Goal: Task Accomplishment & Management: Complete application form

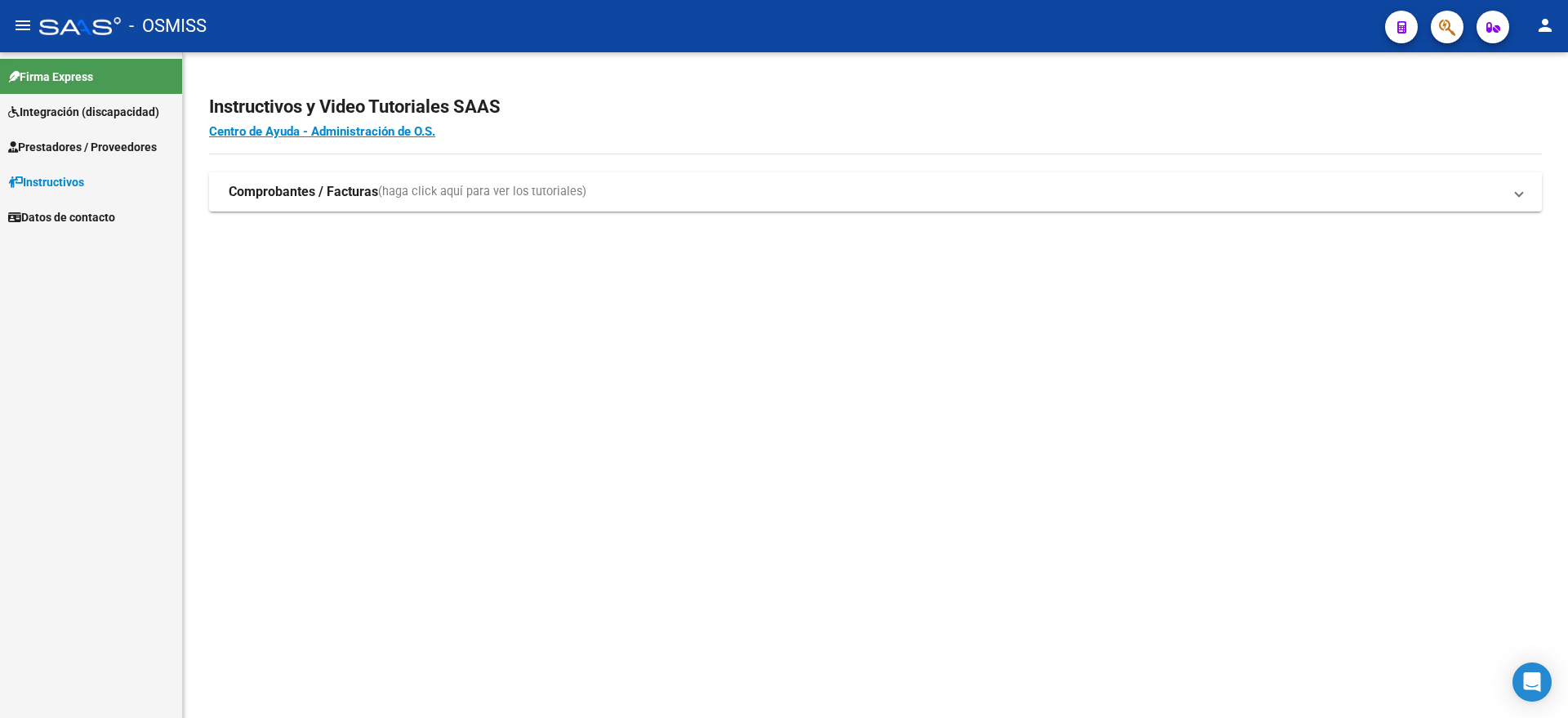
click at [107, 111] on span "Integración (discapacidad)" at bounding box center [84, 112] width 151 height 18
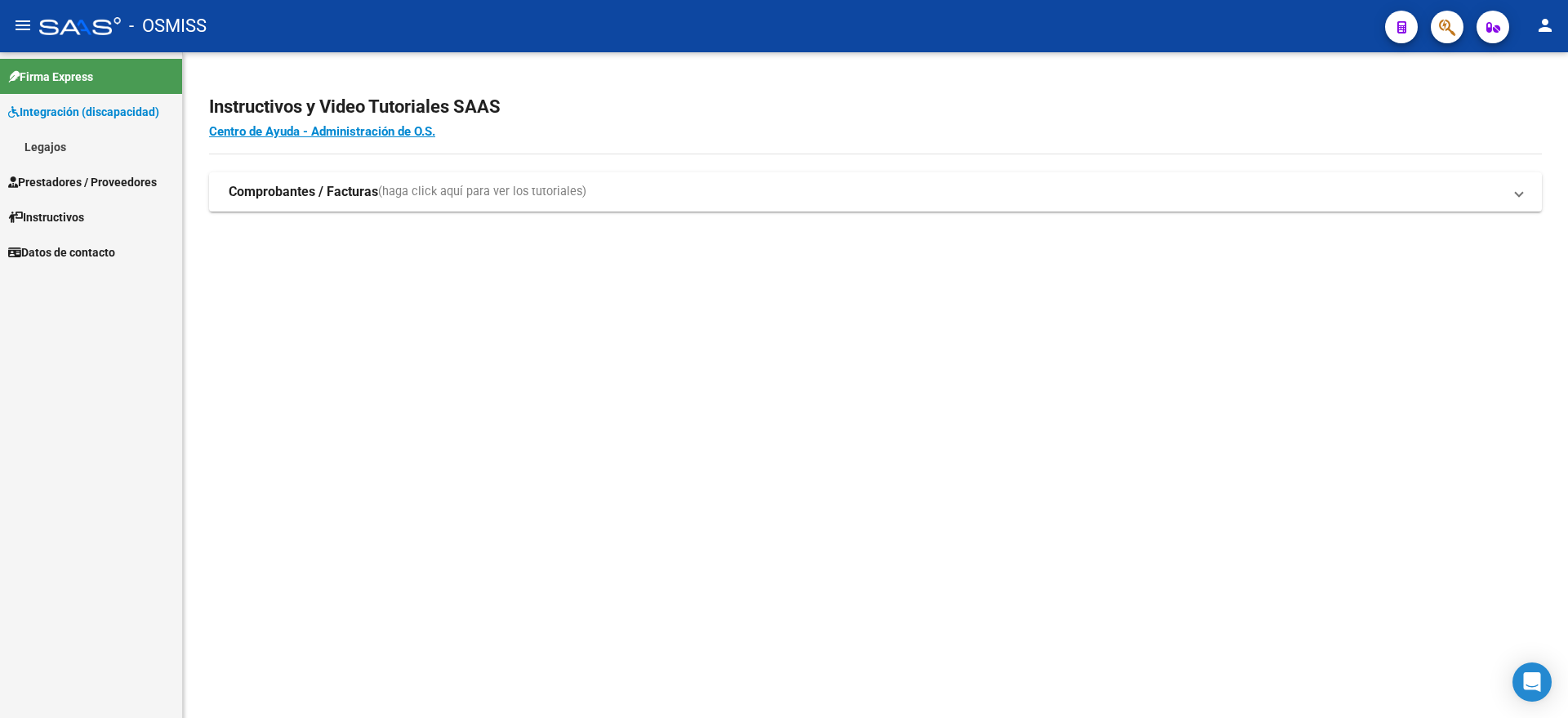
click at [69, 160] on link "Legajos" at bounding box center [90, 146] width 182 height 35
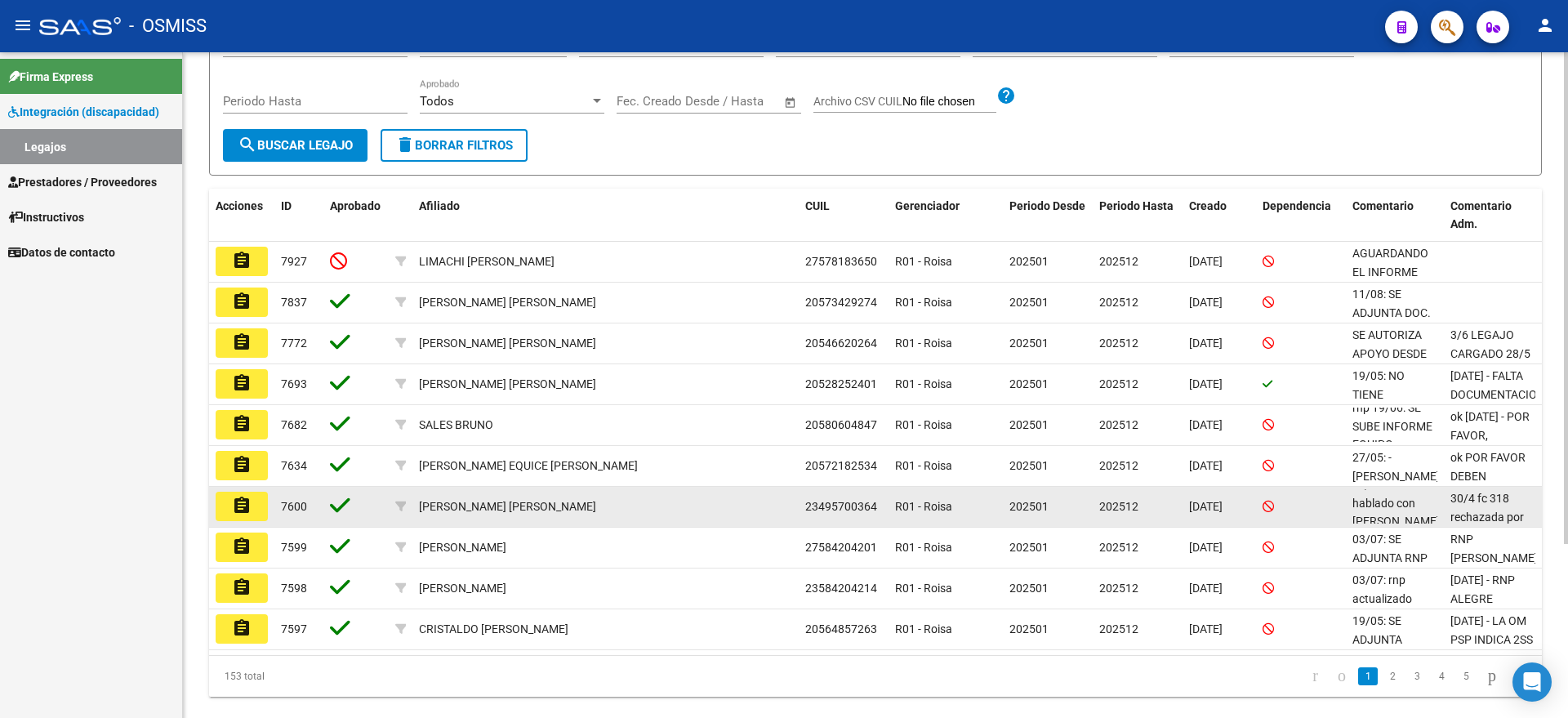
scroll to position [204, 0]
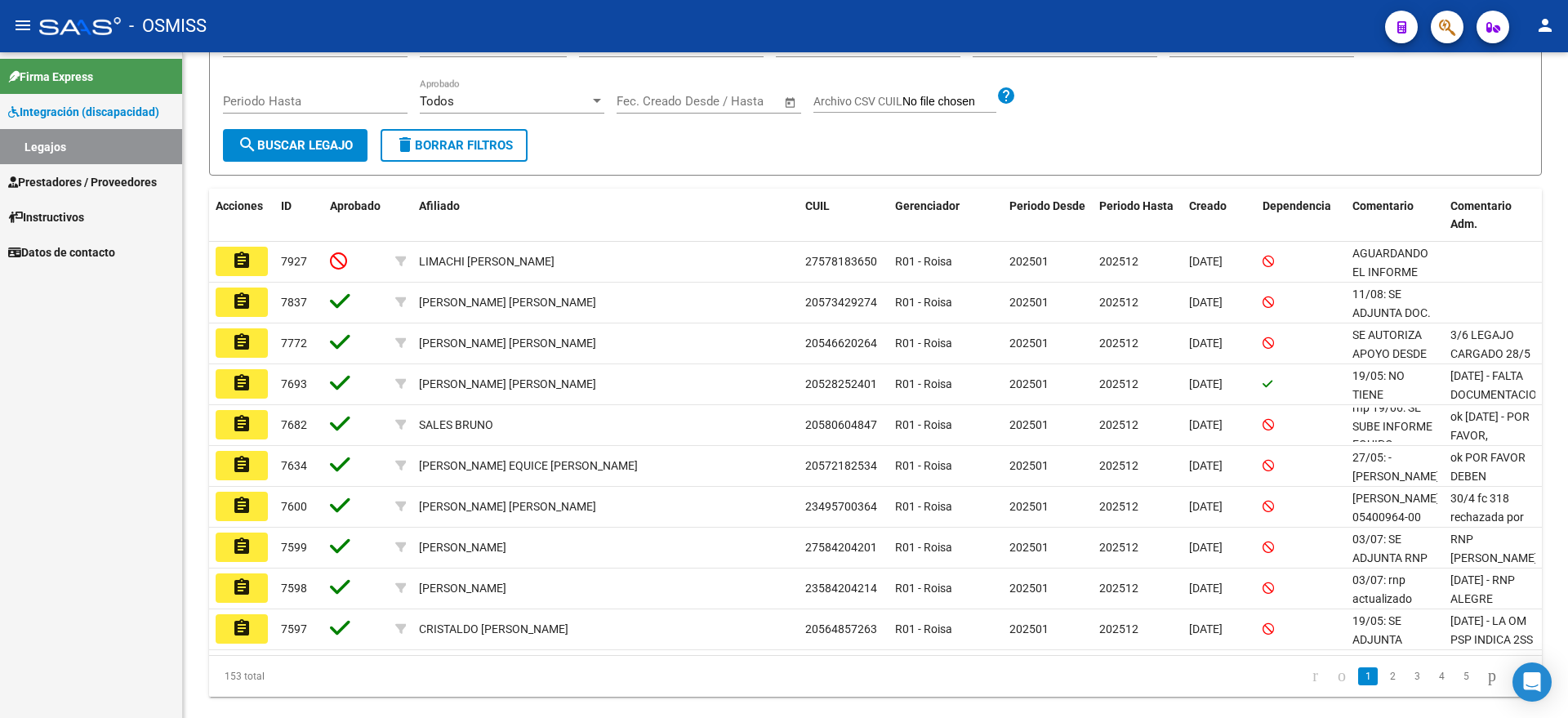
click at [102, 181] on span "Prestadores / Proveedores" at bounding box center [82, 182] width 148 height 18
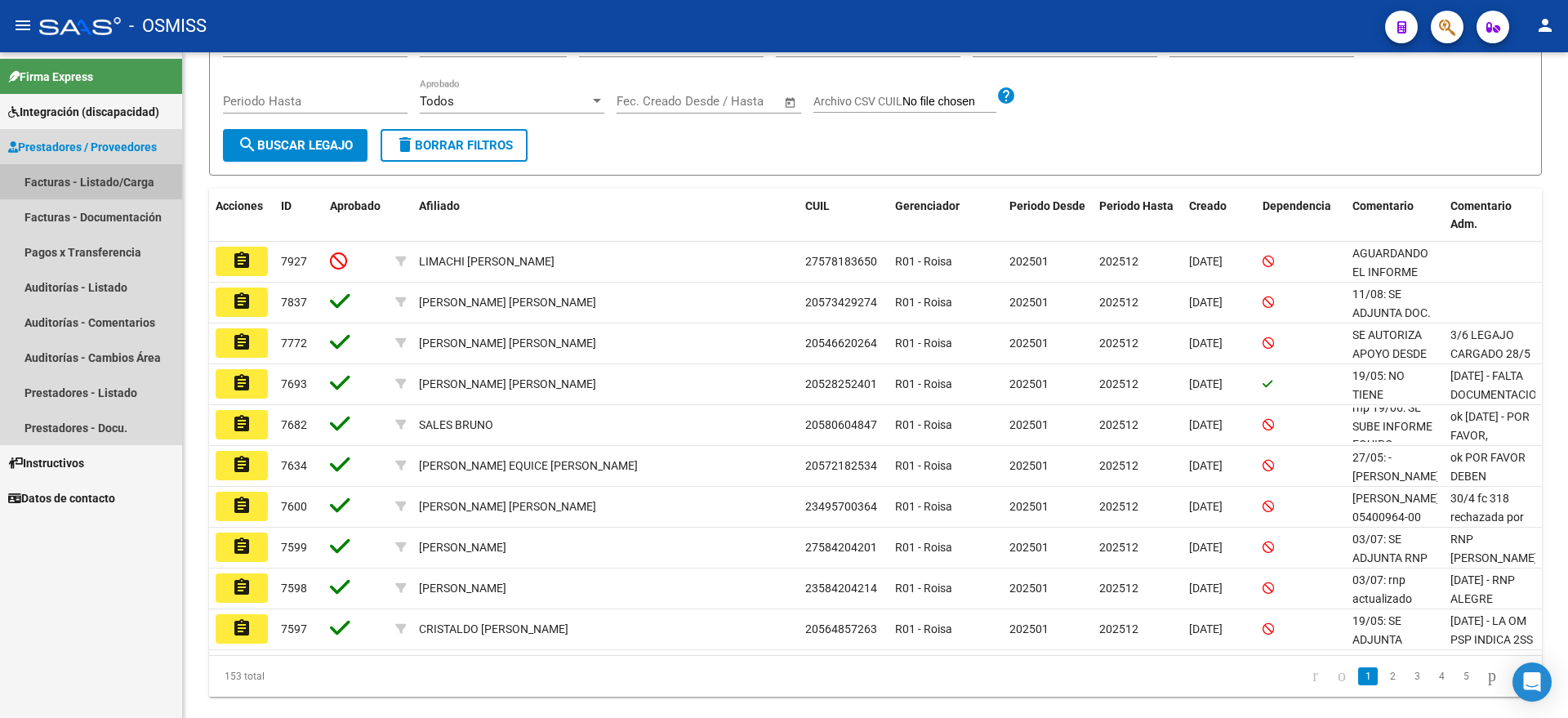
click at [106, 178] on link "Facturas - Listado/Carga" at bounding box center [90, 182] width 182 height 35
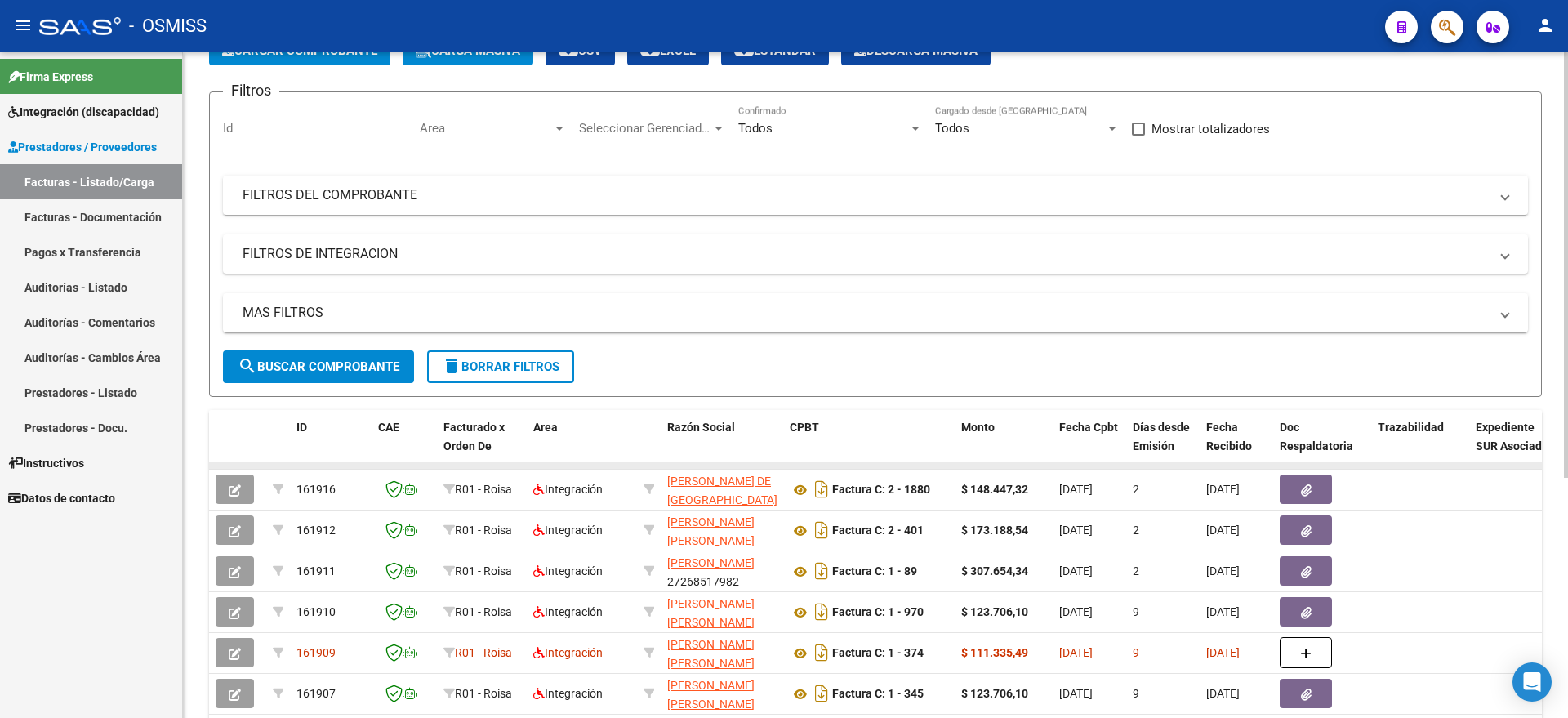
scroll to position [204, 0]
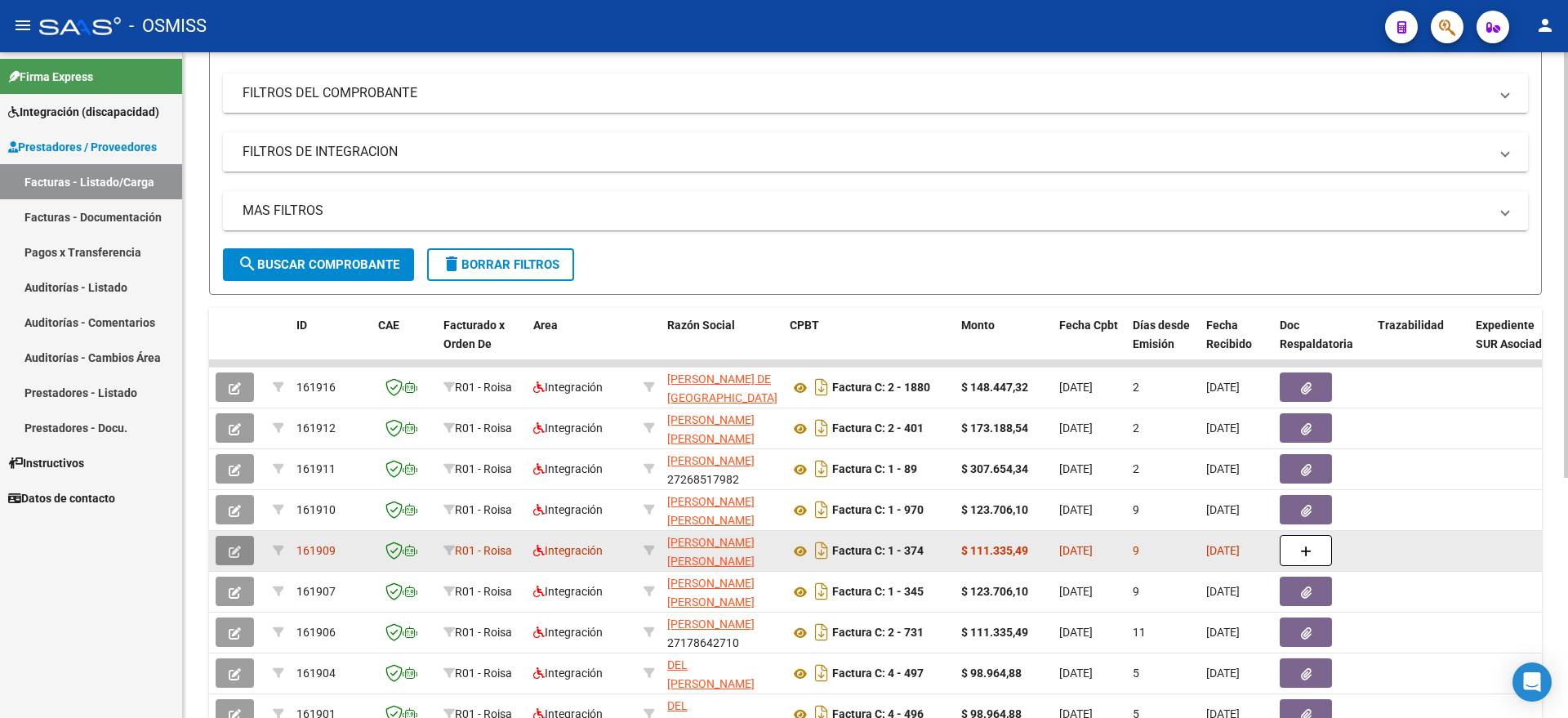
click at [240, 546] on icon "button" at bounding box center [235, 551] width 12 height 12
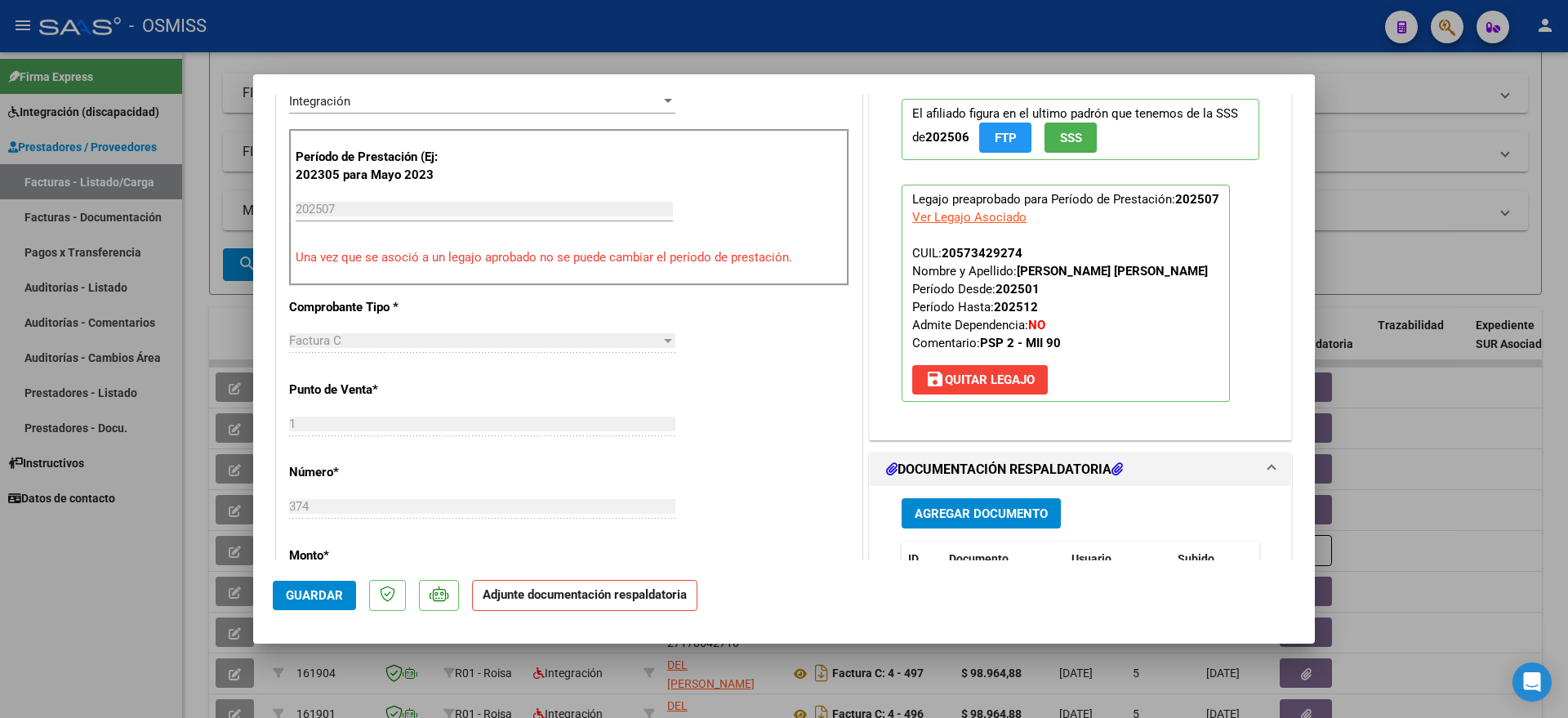
scroll to position [511, 0]
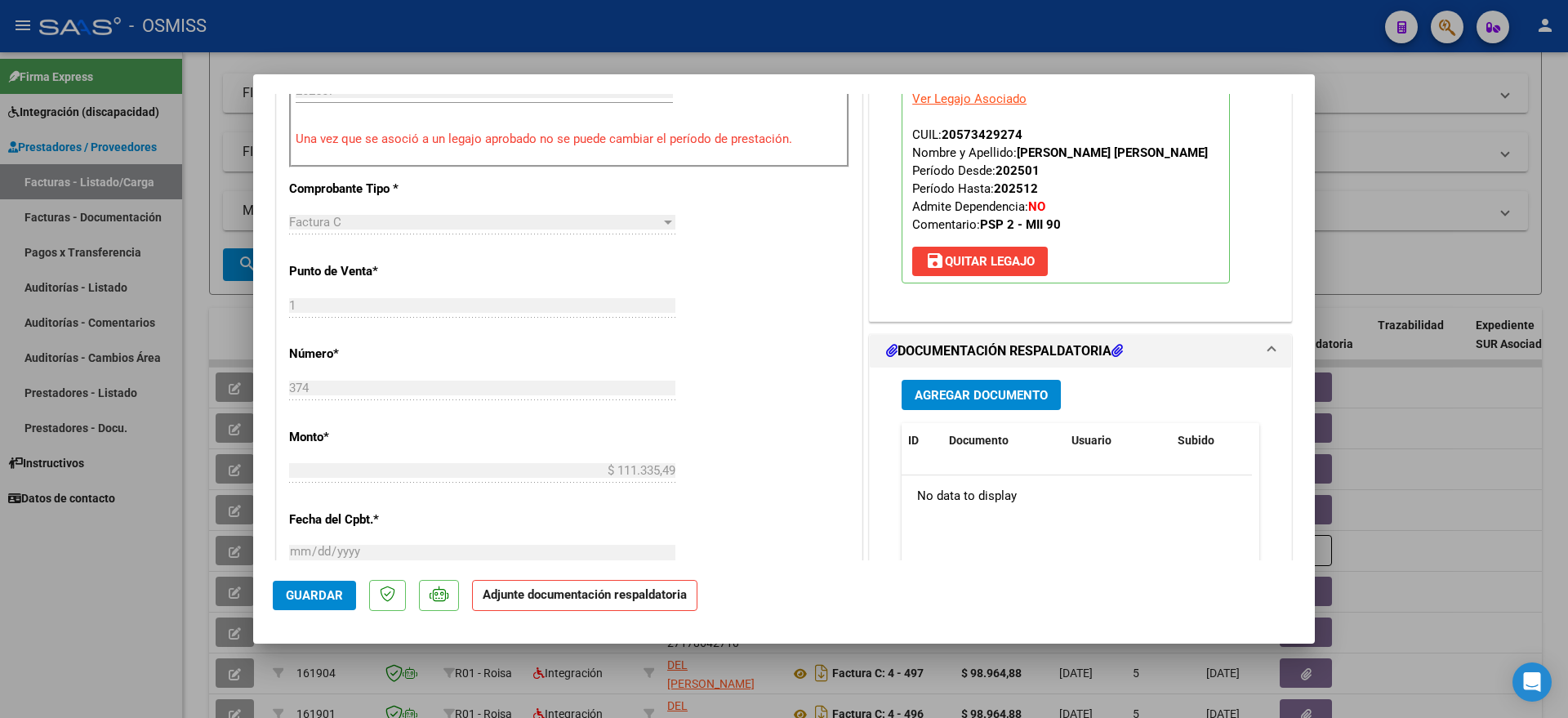
click at [116, 589] on div at bounding box center [784, 359] width 1568 height 718
type input "$ 0,00"
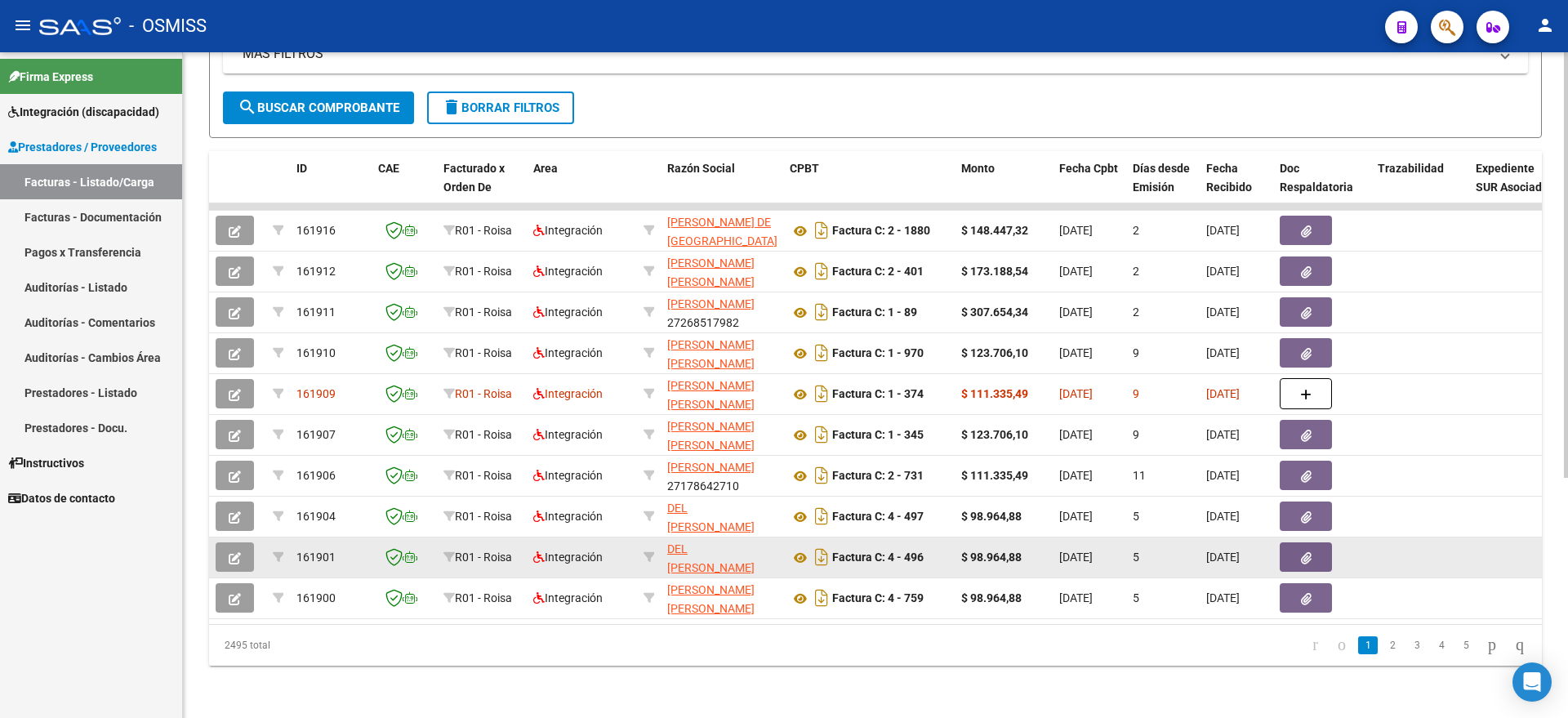
scroll to position [376, 0]
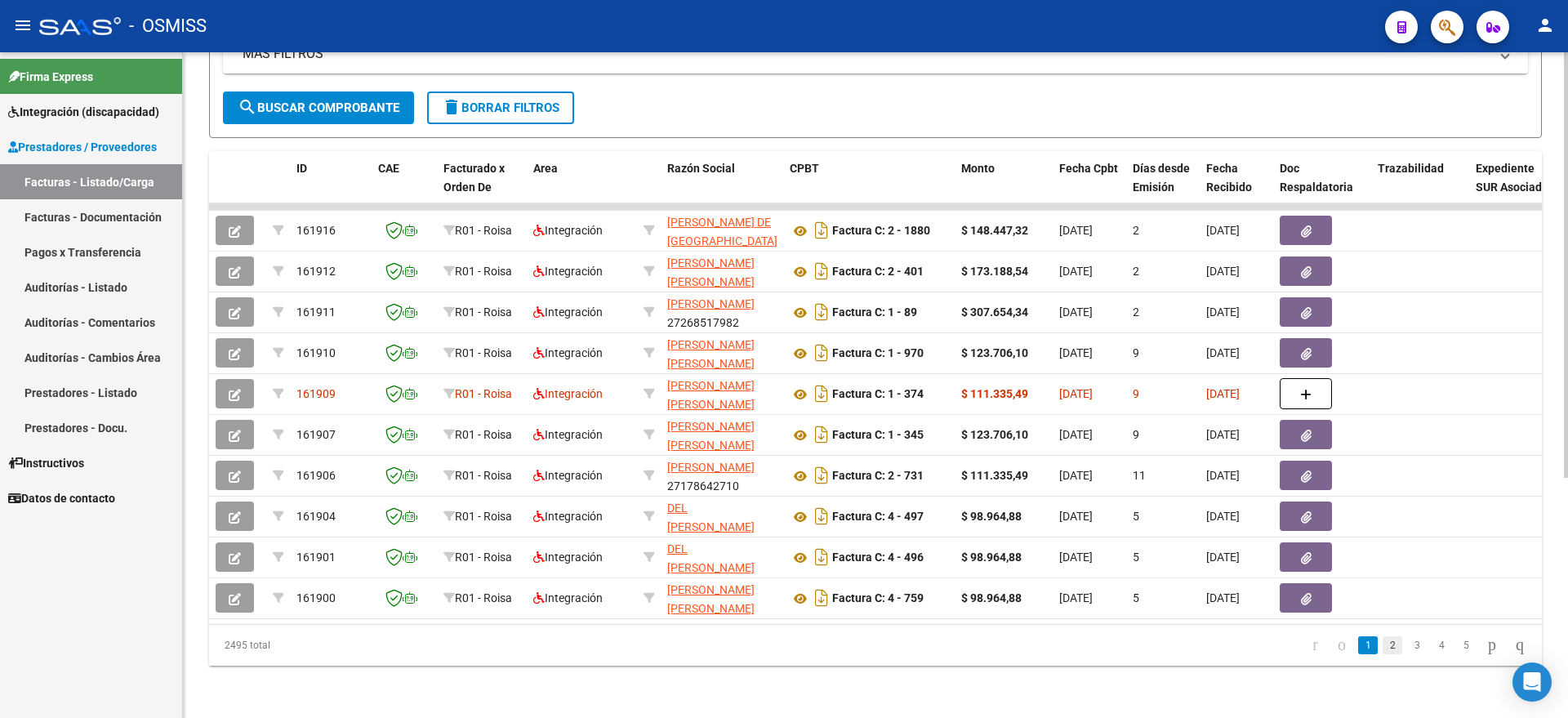
click at [1383, 645] on link "2" at bounding box center [1393, 645] width 20 height 18
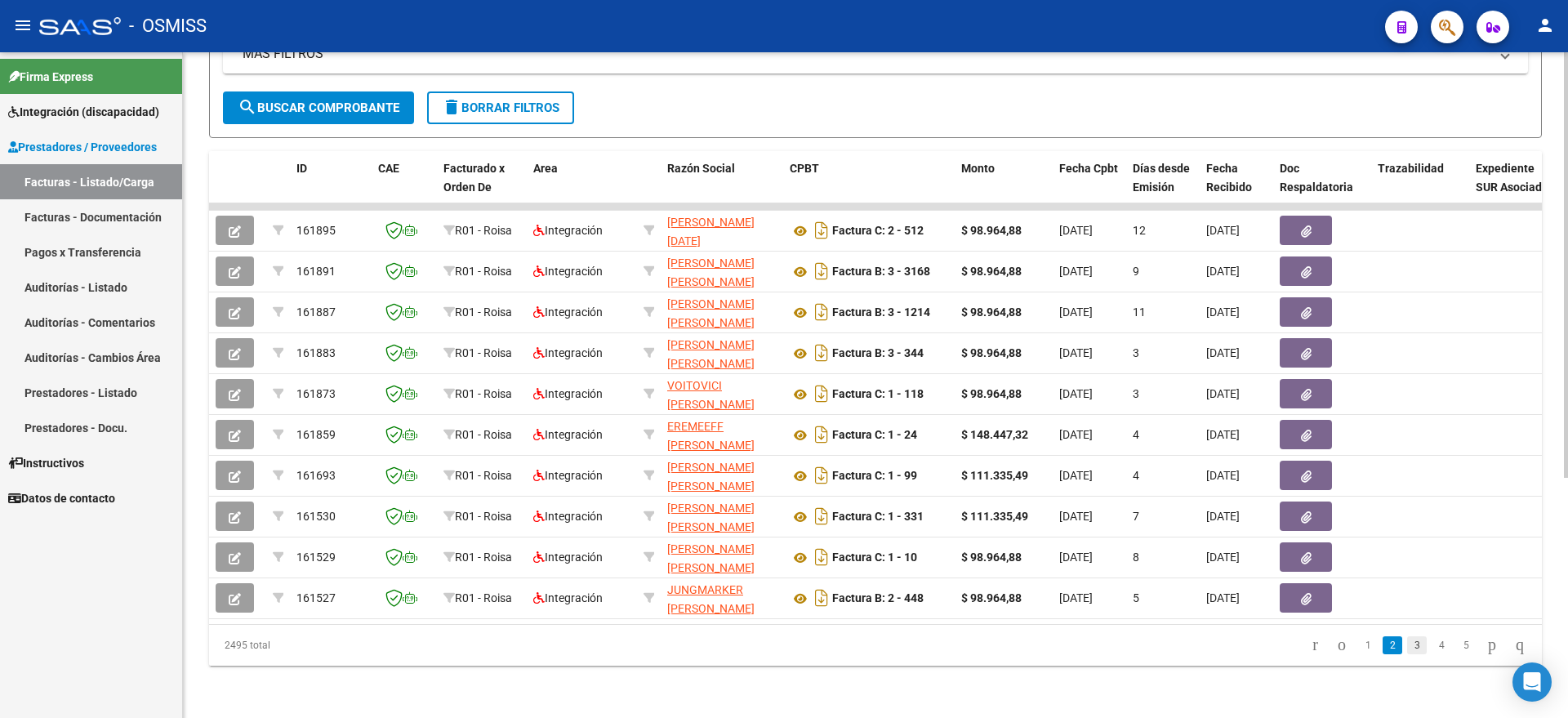
click at [1408, 647] on link "3" at bounding box center [1418, 645] width 20 height 18
click at [1432, 647] on link "4" at bounding box center [1442, 645] width 20 height 18
click at [324, 100] on span "search Buscar Comprobante" at bounding box center [318, 107] width 162 height 15
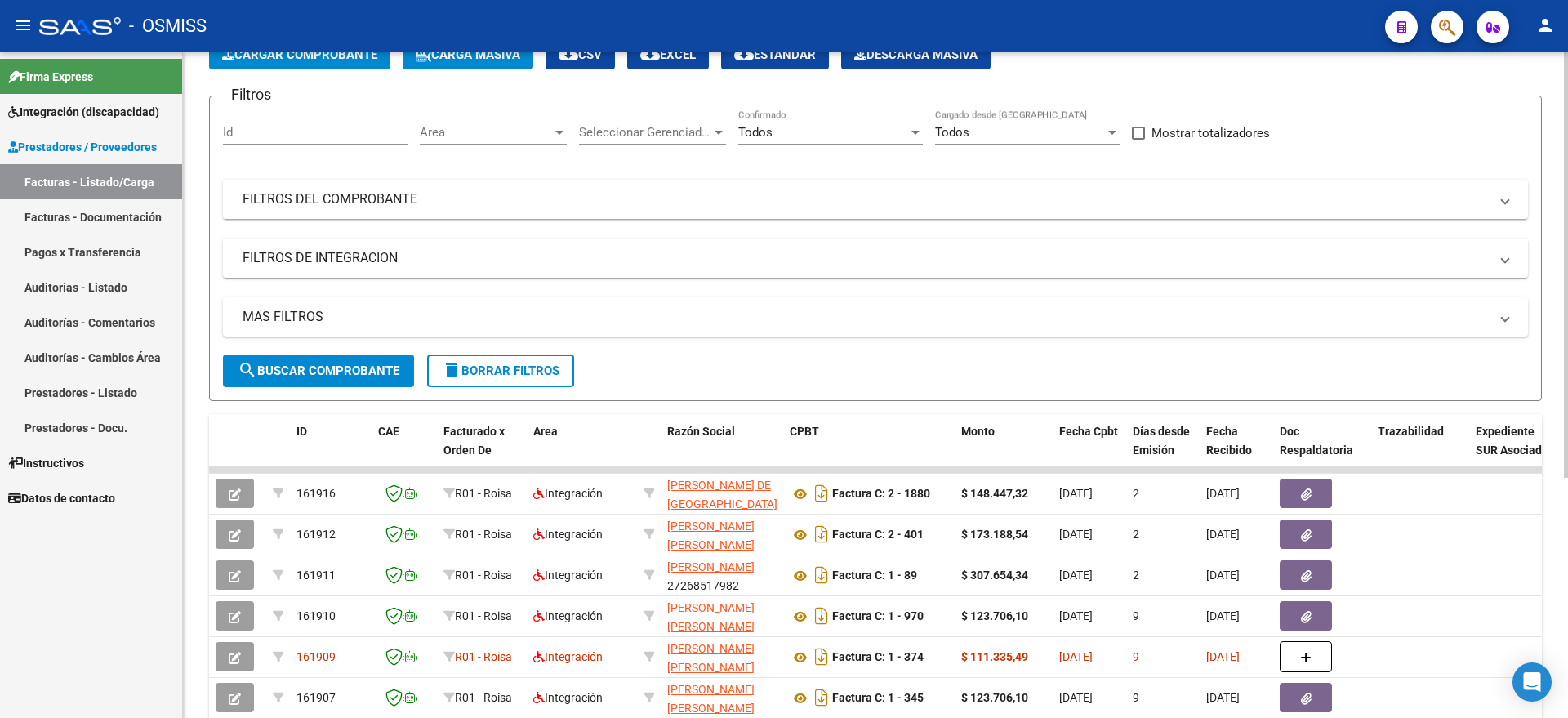
scroll to position [71, 0]
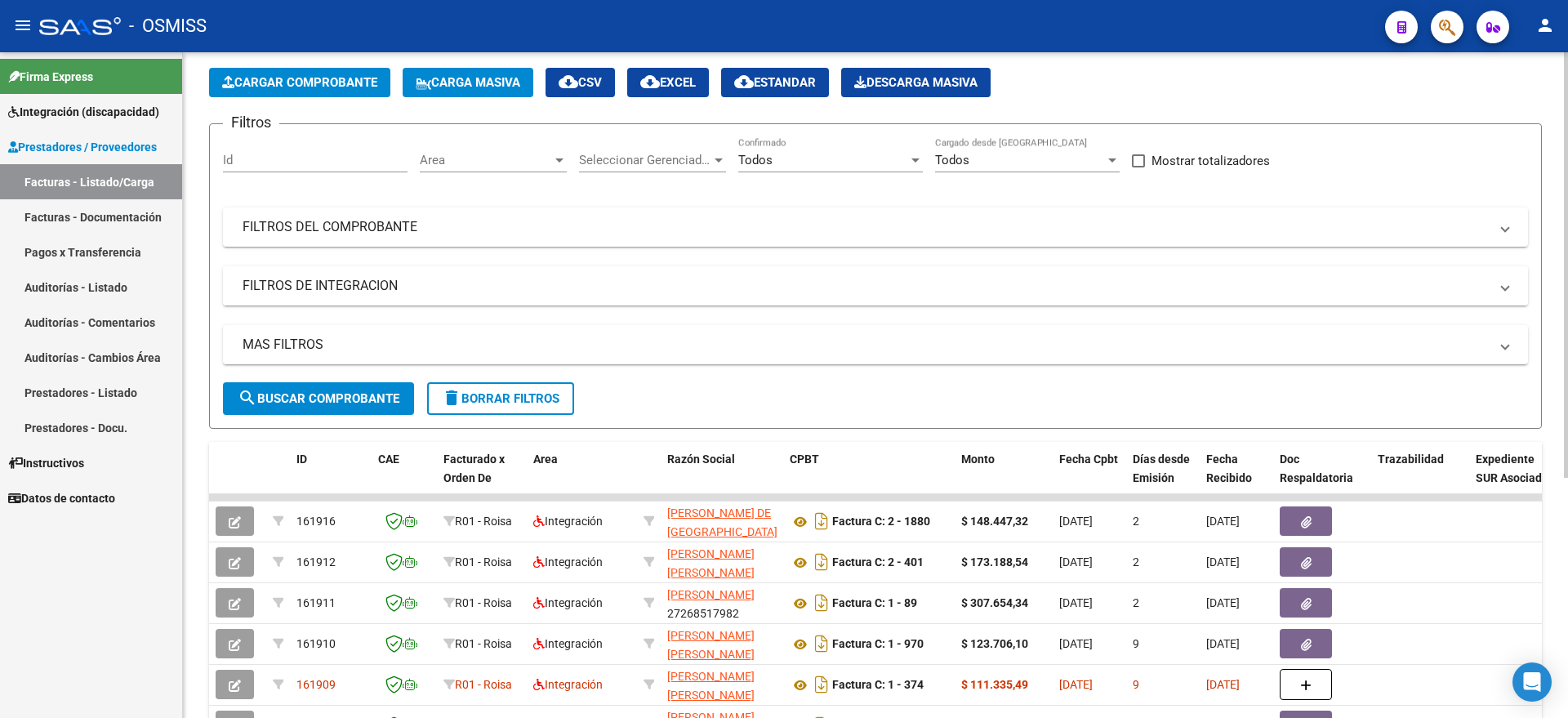
click at [342, 283] on mat-panel-title "FILTROS DE INTEGRACION" at bounding box center [866, 286] width 1247 height 18
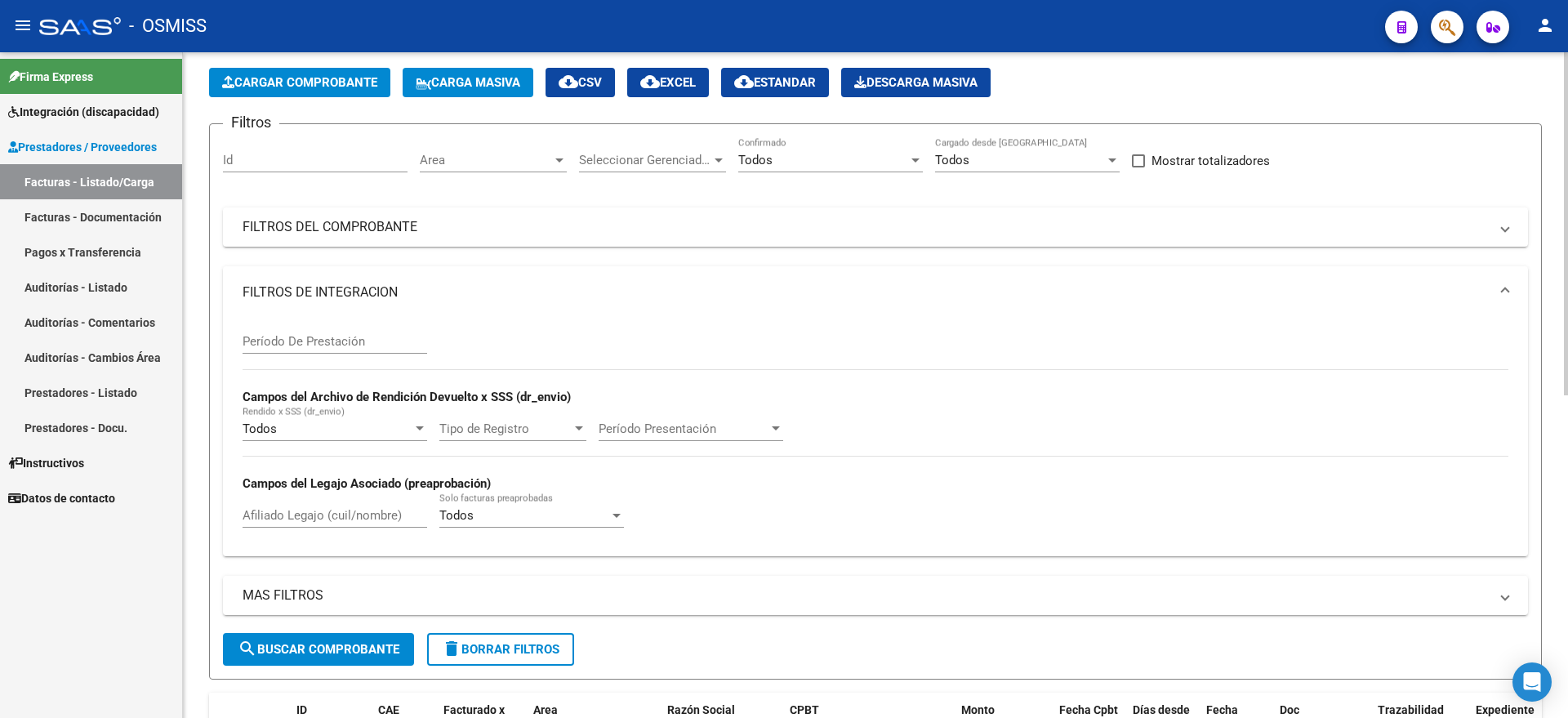
click at [317, 505] on div "Afiliado Legajo (cuil/nombre)" at bounding box center [335, 510] width 185 height 35
click at [317, 509] on input "Afiliado Legajo (cuil/nombre)" at bounding box center [335, 515] width 185 height 15
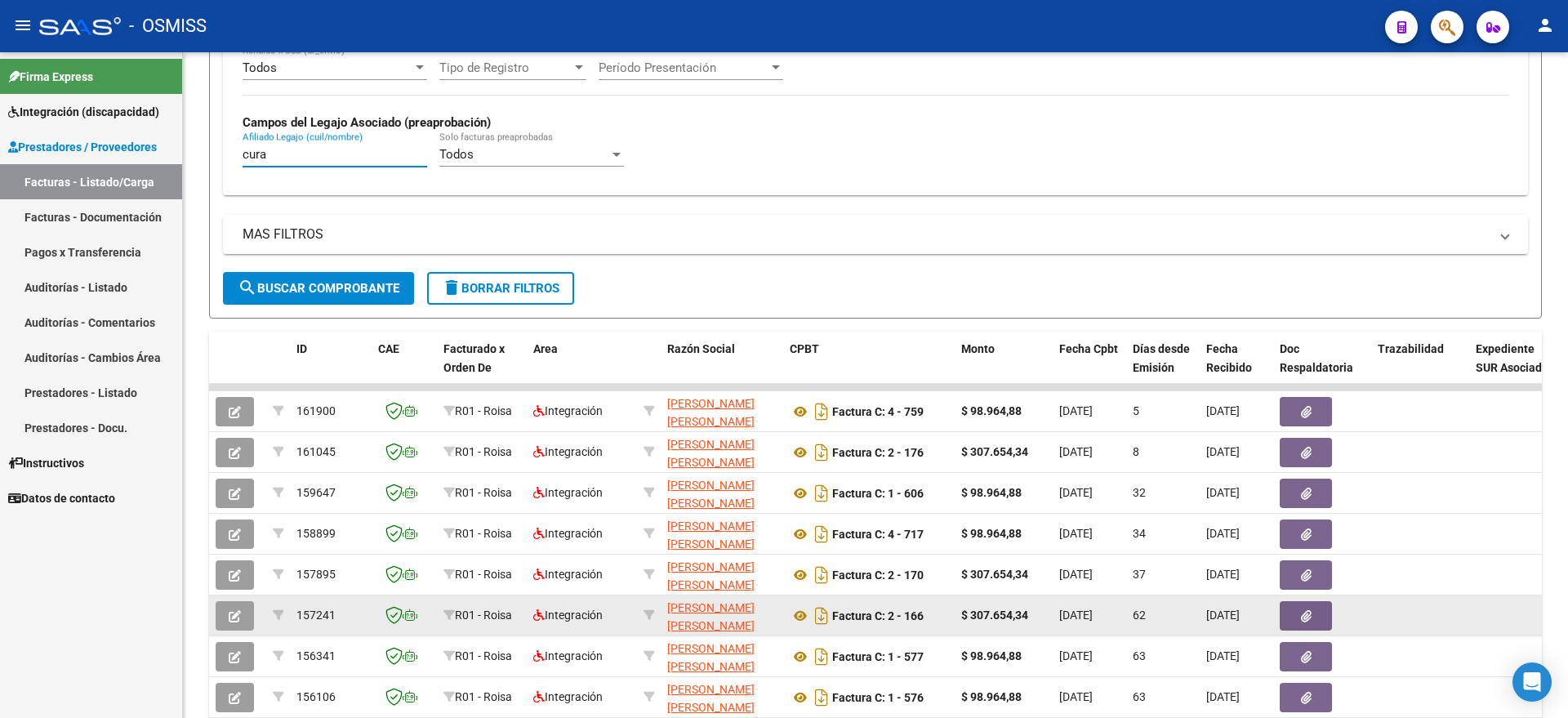
scroll to position [478, 0]
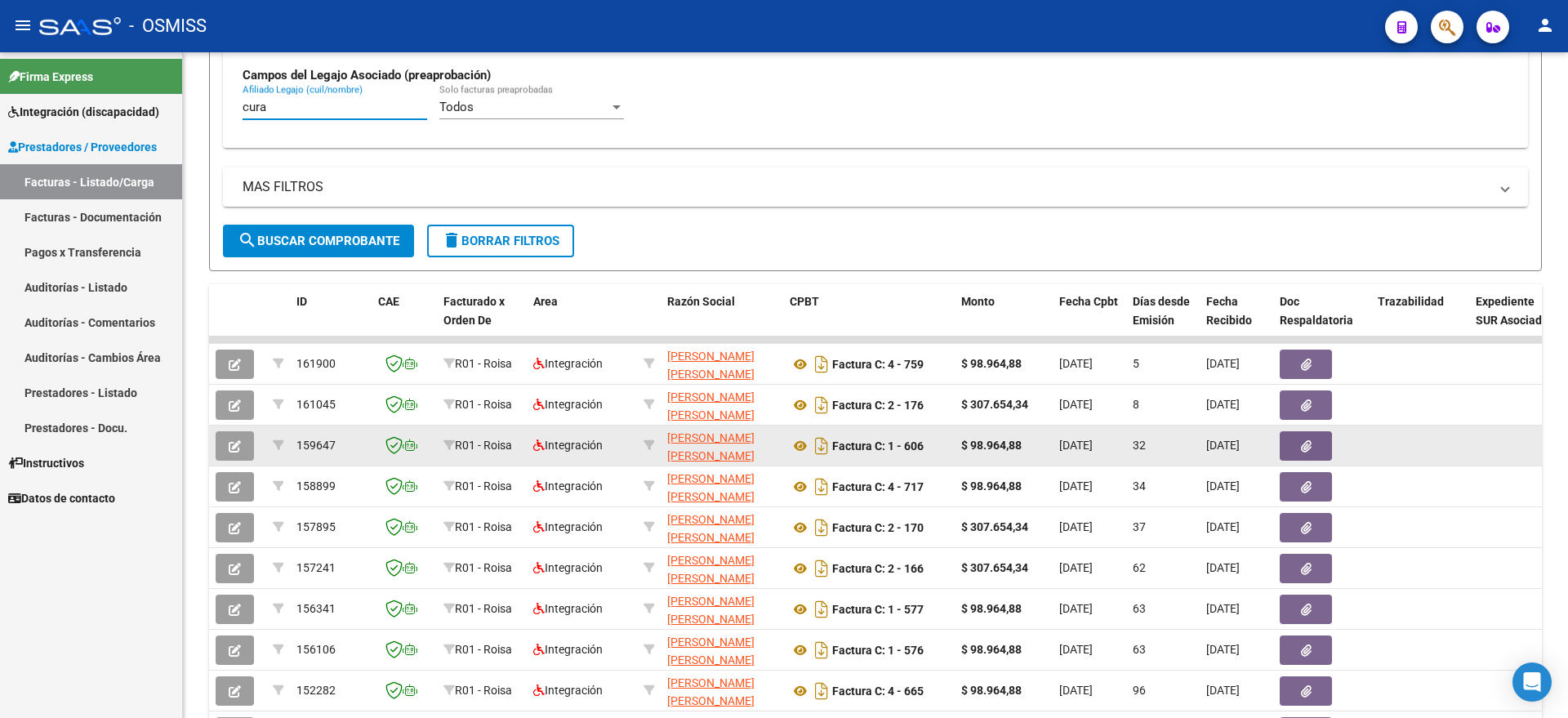
type input "cura"
click at [240, 447] on icon "button" at bounding box center [235, 446] width 12 height 12
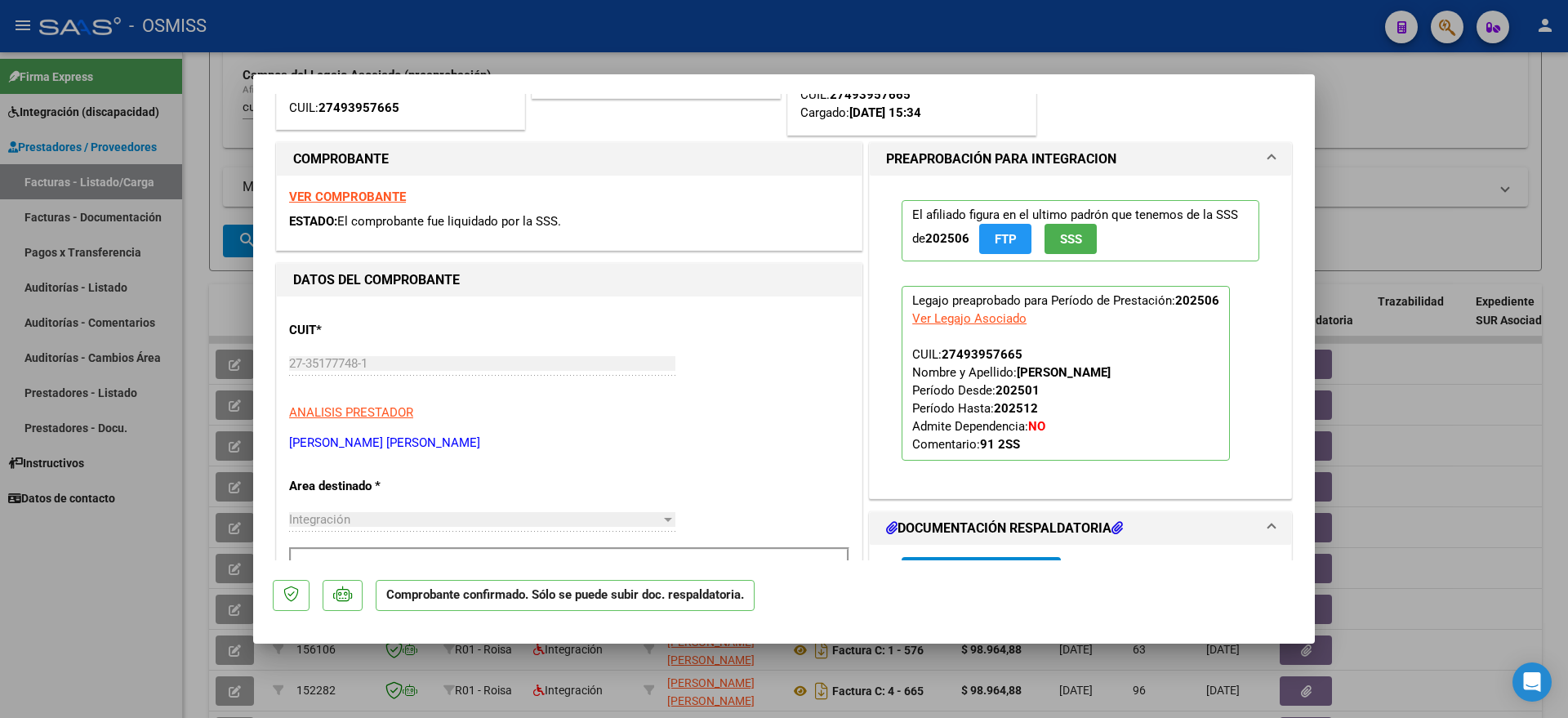
scroll to position [306, 0]
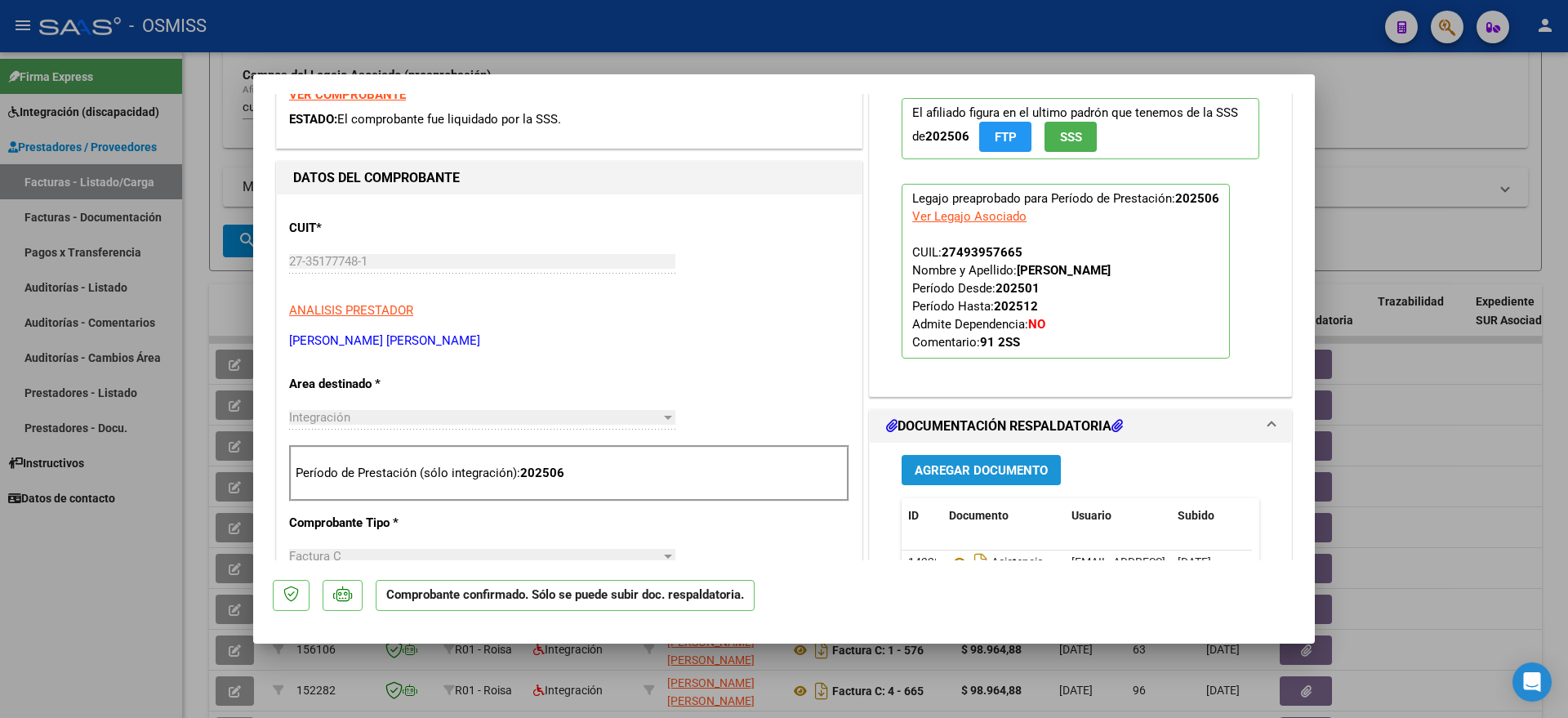
click at [958, 467] on span "Agregar Documento" at bounding box center [981, 469] width 134 height 15
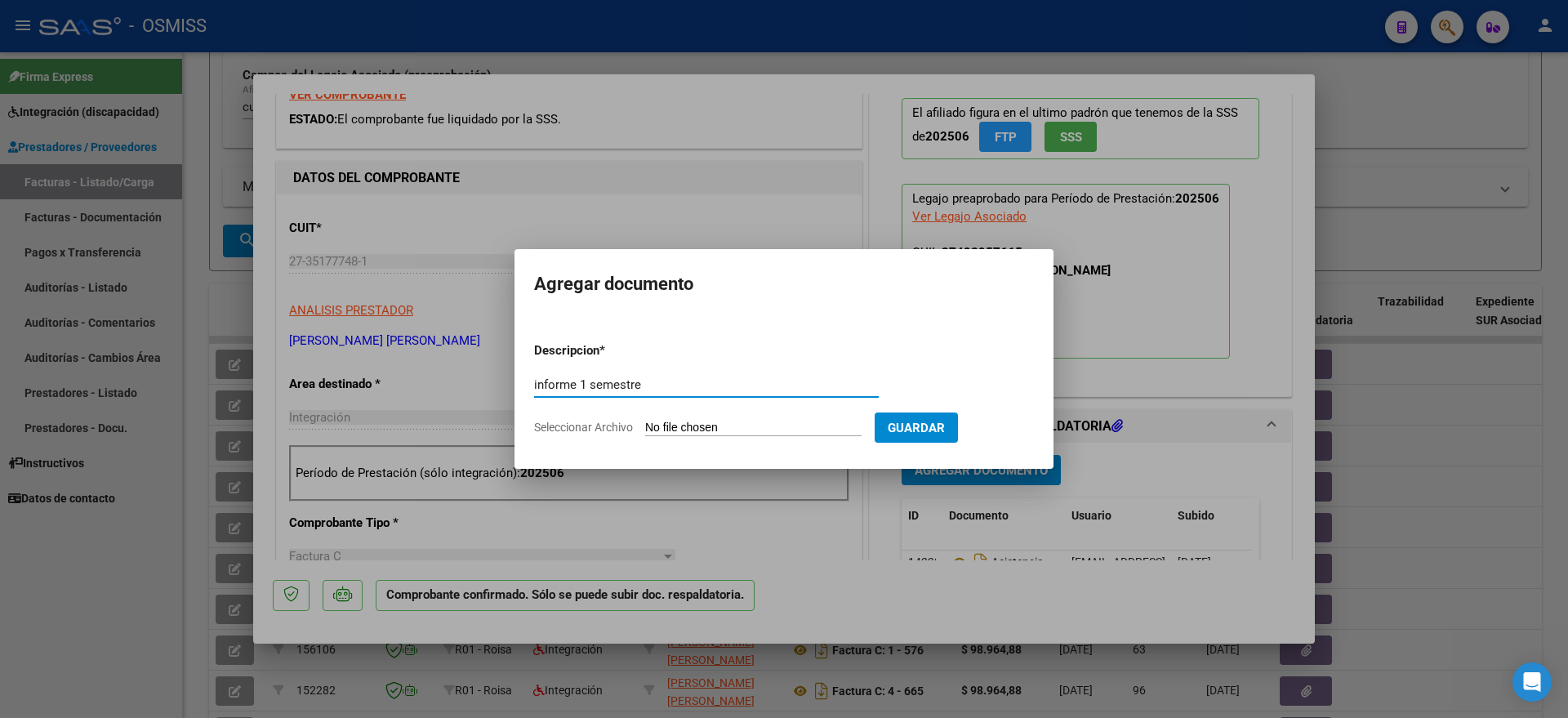
type input "informe 1 semestre"
click at [770, 430] on input "Seleccionar Archivo" at bounding box center [754, 428] width 216 height 16
type input "C:\fakepath\downloadfile(26).PDF"
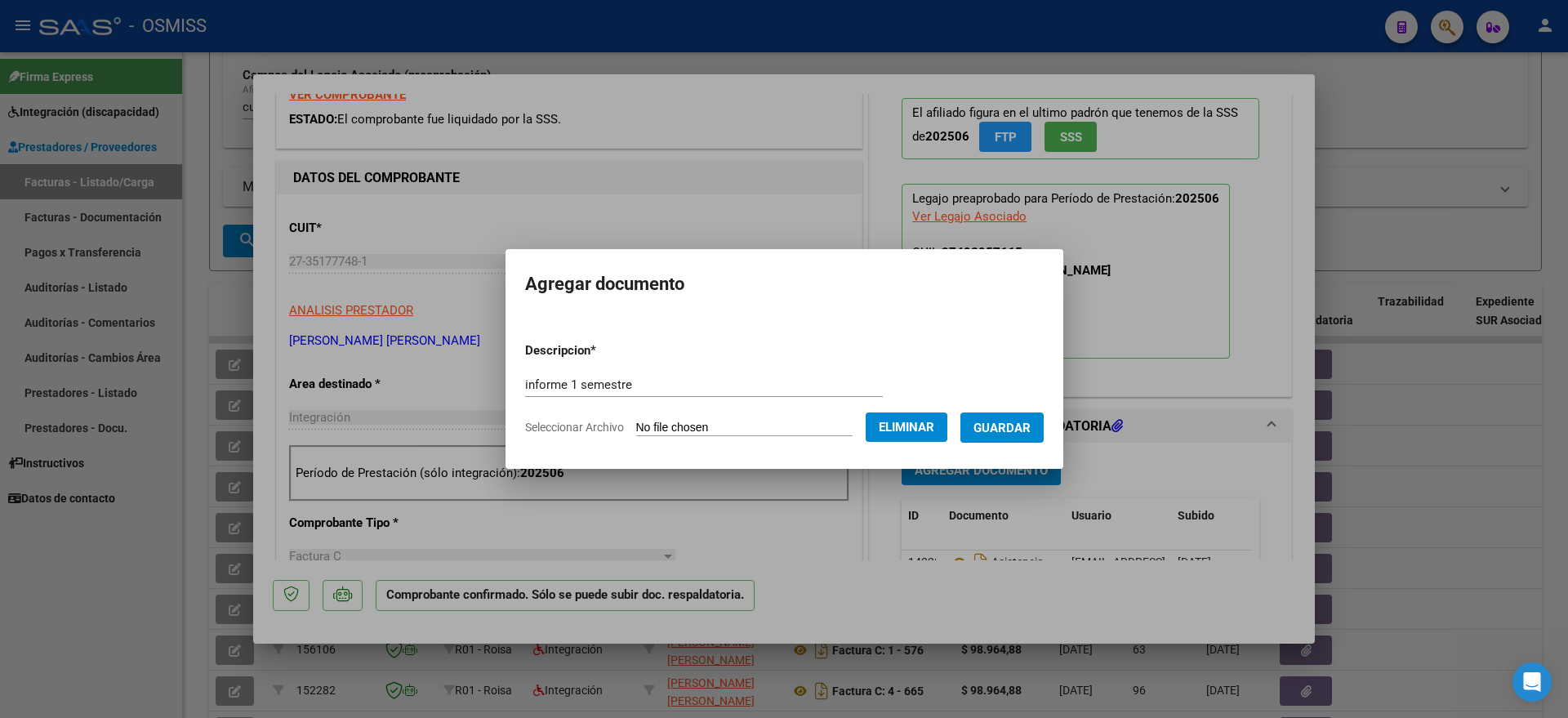
click at [928, 436] on button "Eliminar" at bounding box center [906, 427] width 82 height 29
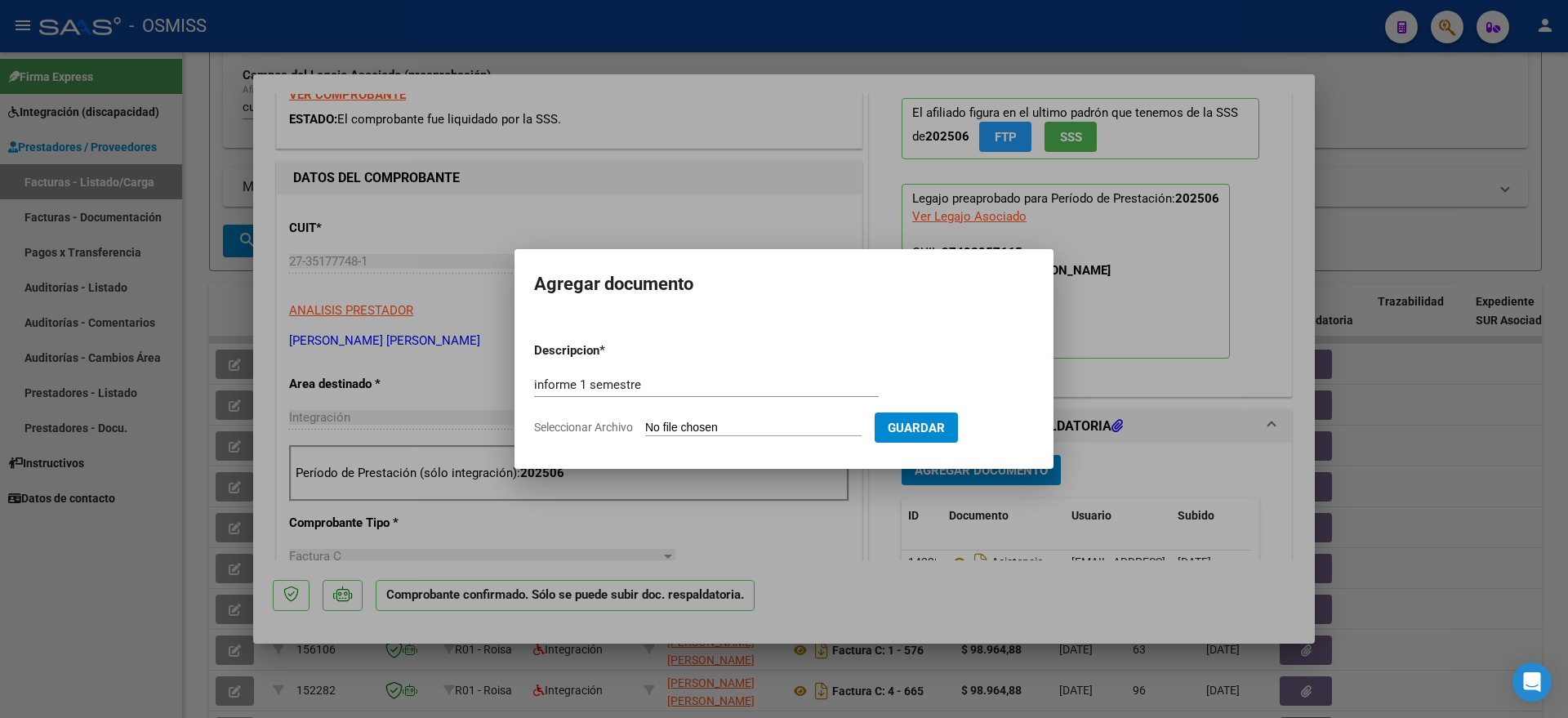
click at [775, 424] on input "Seleccionar Archivo" at bounding box center [754, 428] width 216 height 16
type input "C:\fakepath\informe.PDF"
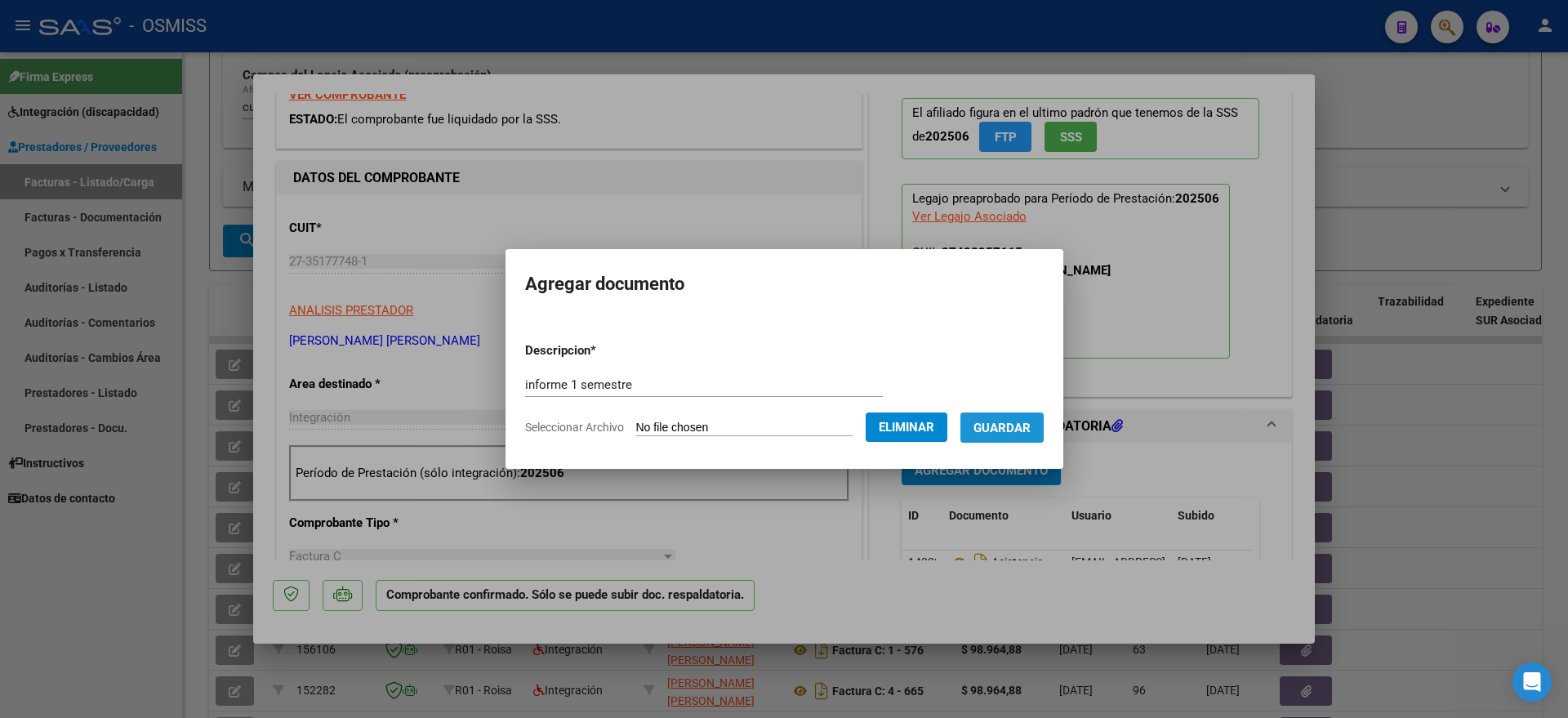
click at [1030, 429] on span "Guardar" at bounding box center [1002, 427] width 57 height 15
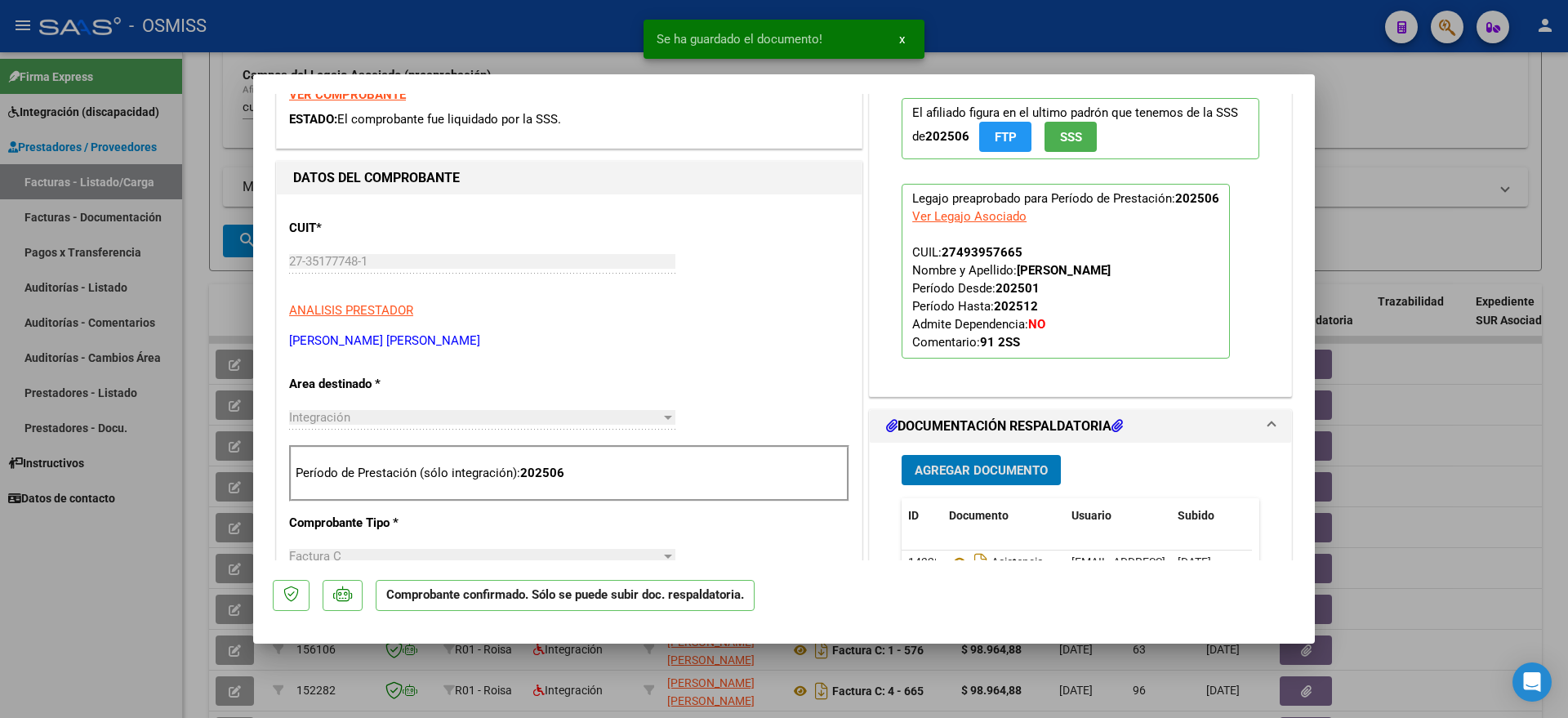
click at [97, 628] on div at bounding box center [784, 359] width 1568 height 718
type input "$ 0,00"
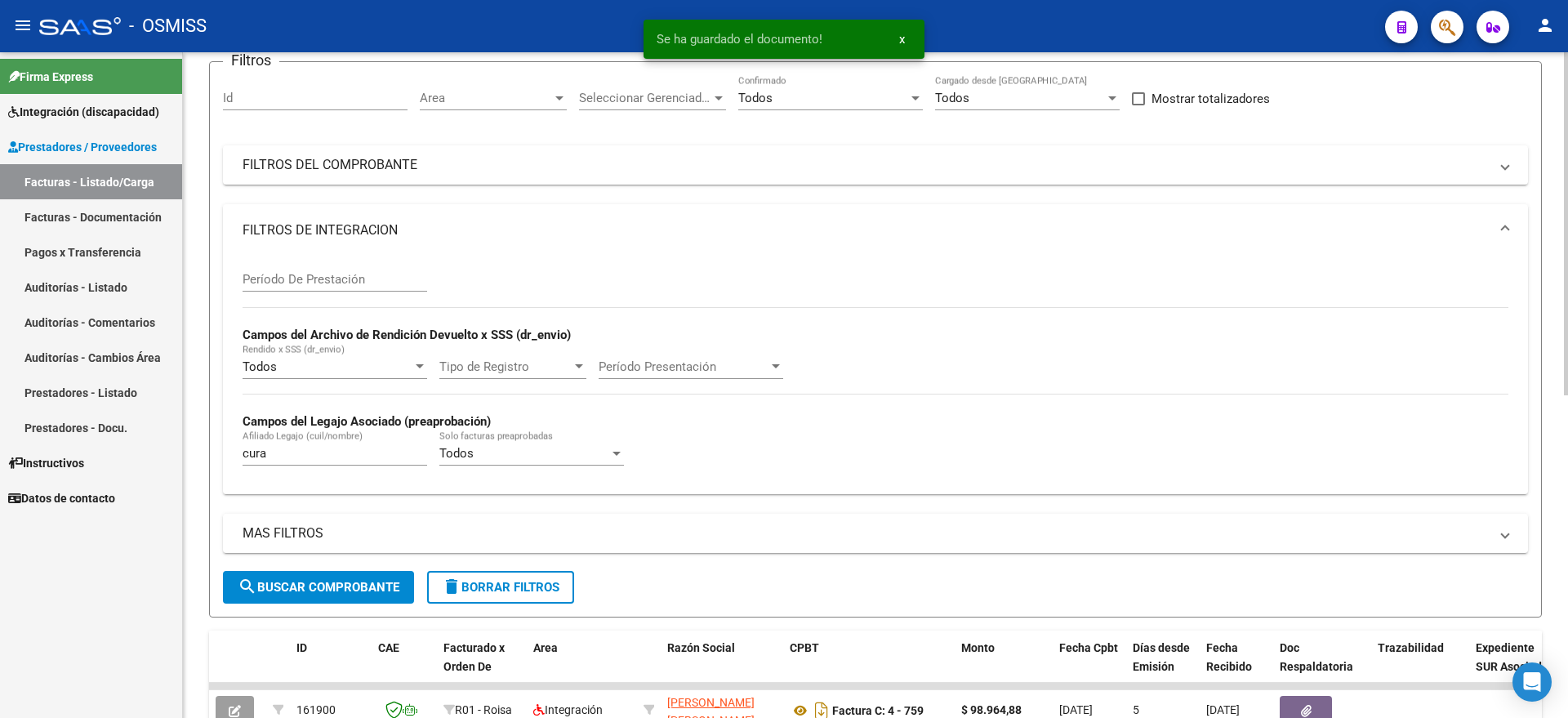
scroll to position [0, 0]
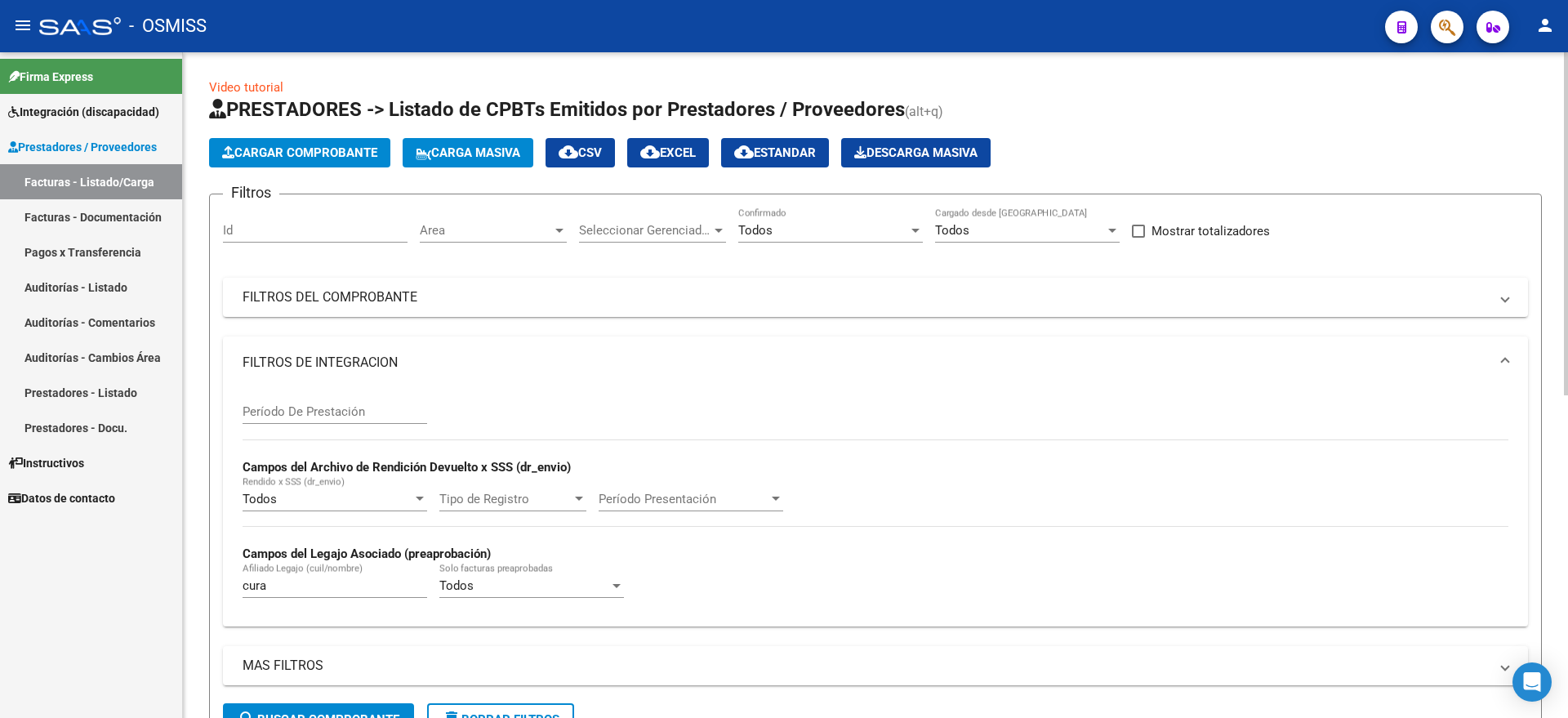
click at [349, 148] on span "Cargar Comprobante" at bounding box center [300, 152] width 155 height 15
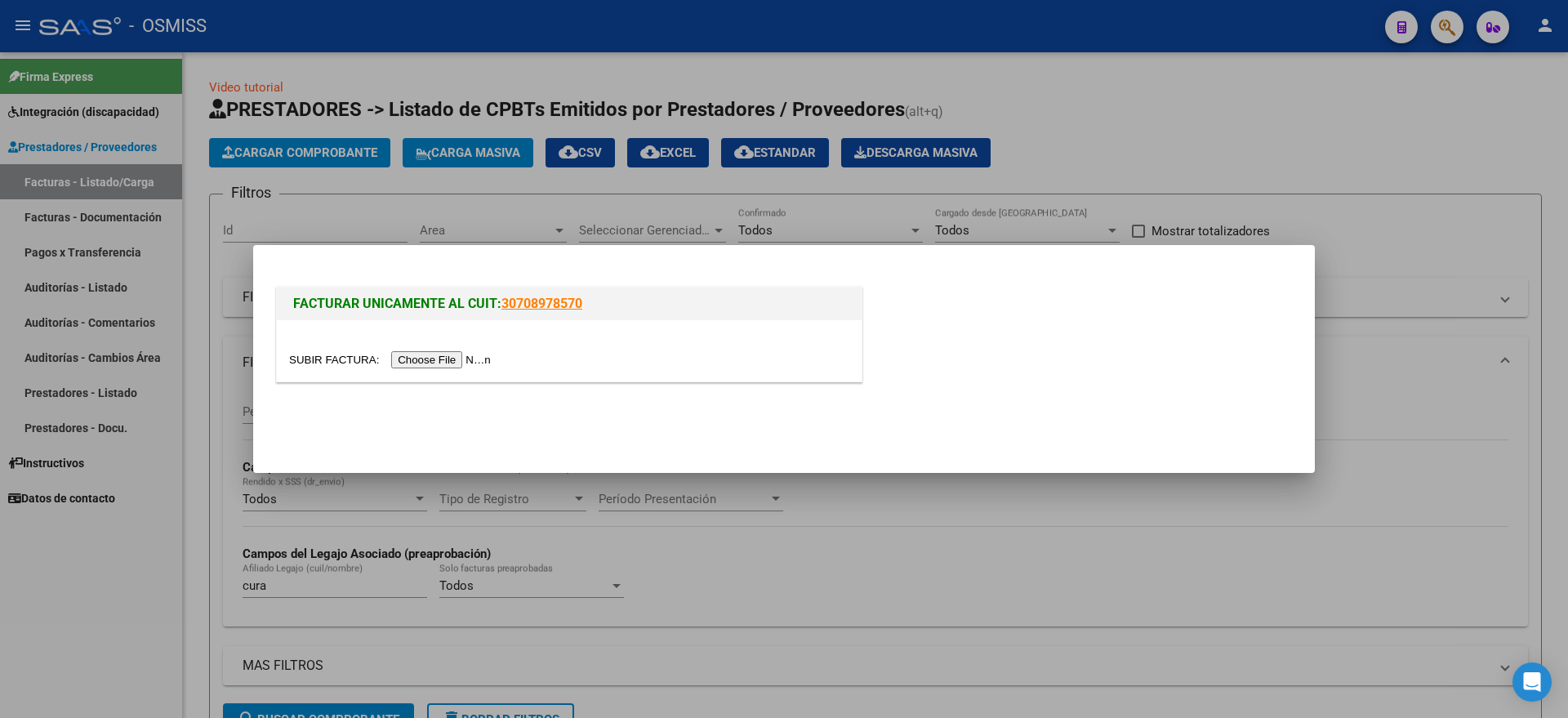
click at [433, 352] on input "file" at bounding box center [392, 359] width 206 height 17
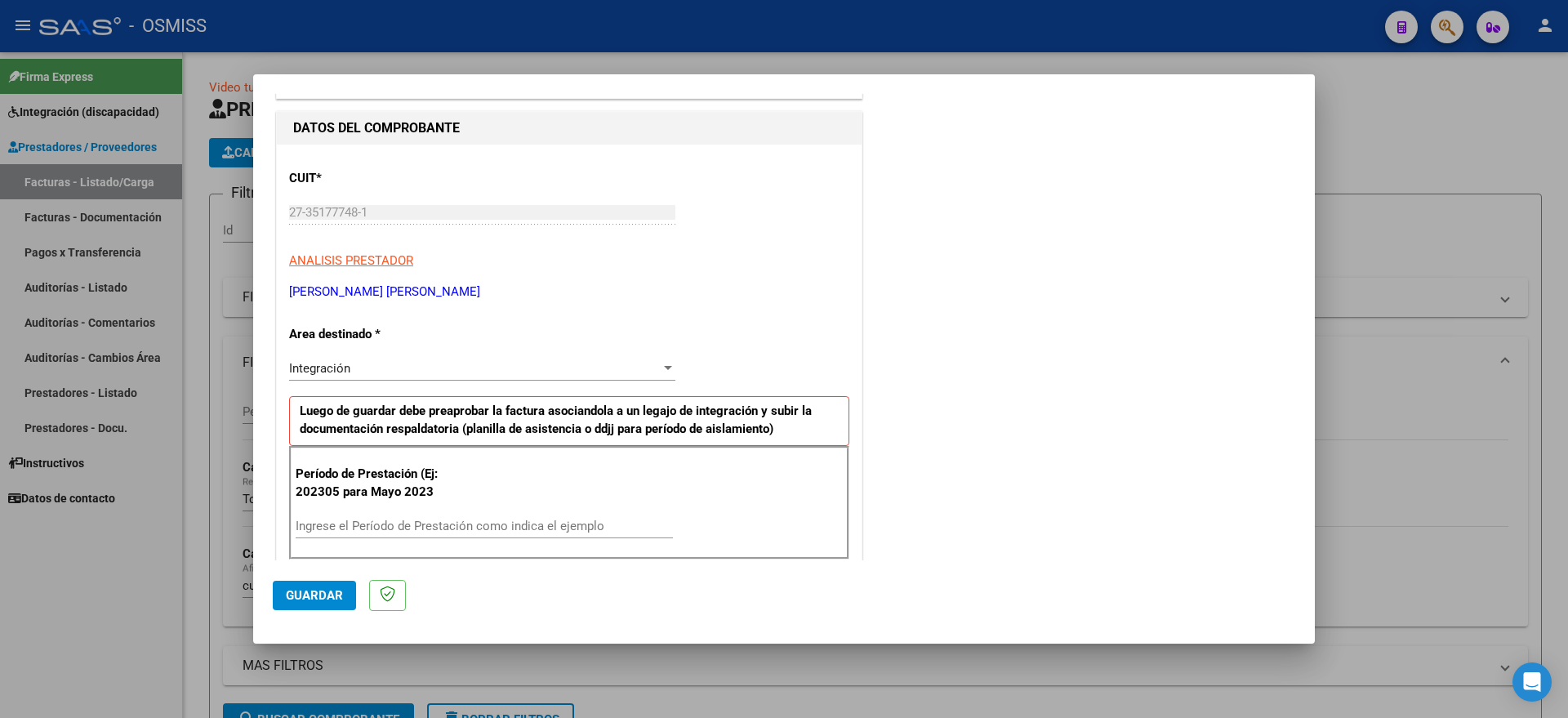
scroll to position [306, 0]
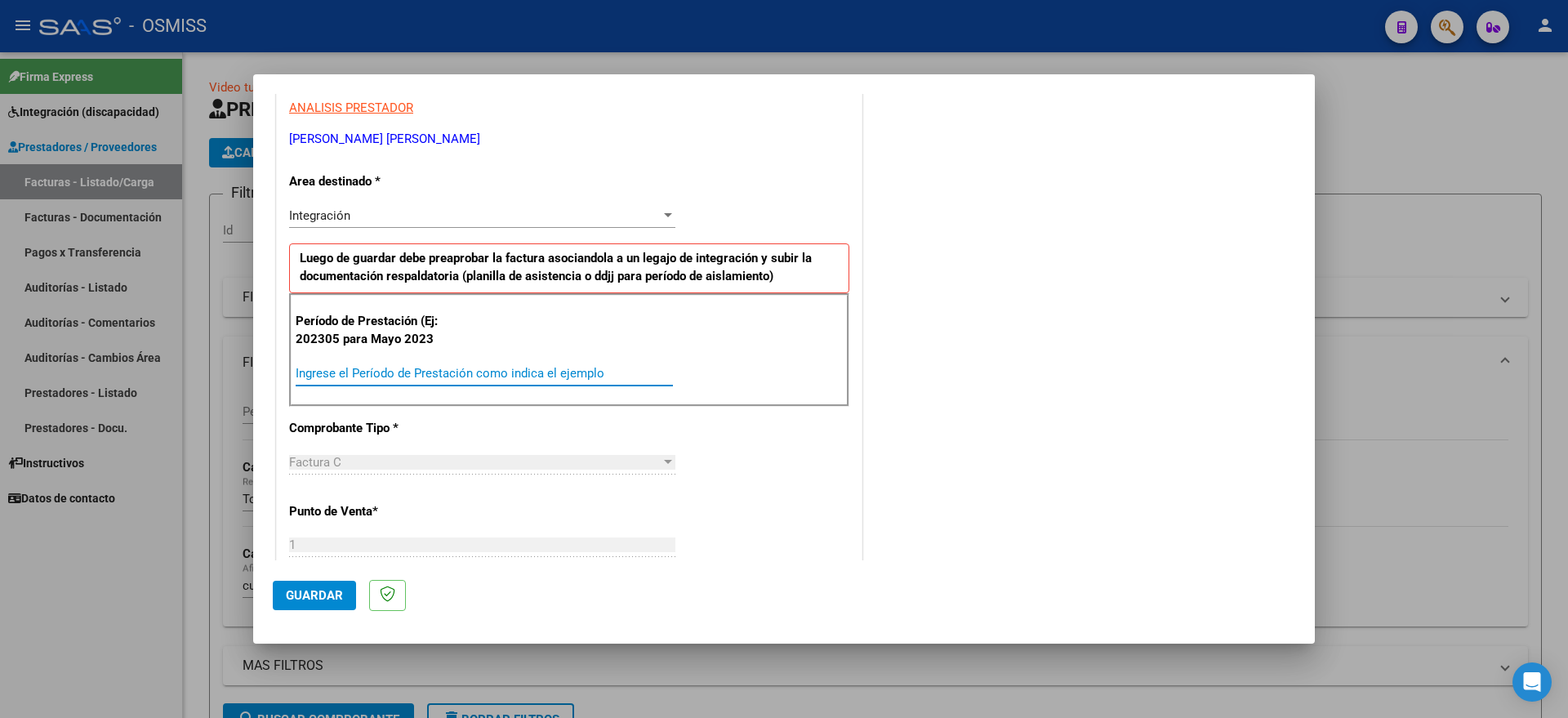
click at [478, 375] on input "Ingrese el Período de Prestación como indica el ejemplo" at bounding box center [484, 372] width 377 height 15
type input "202507"
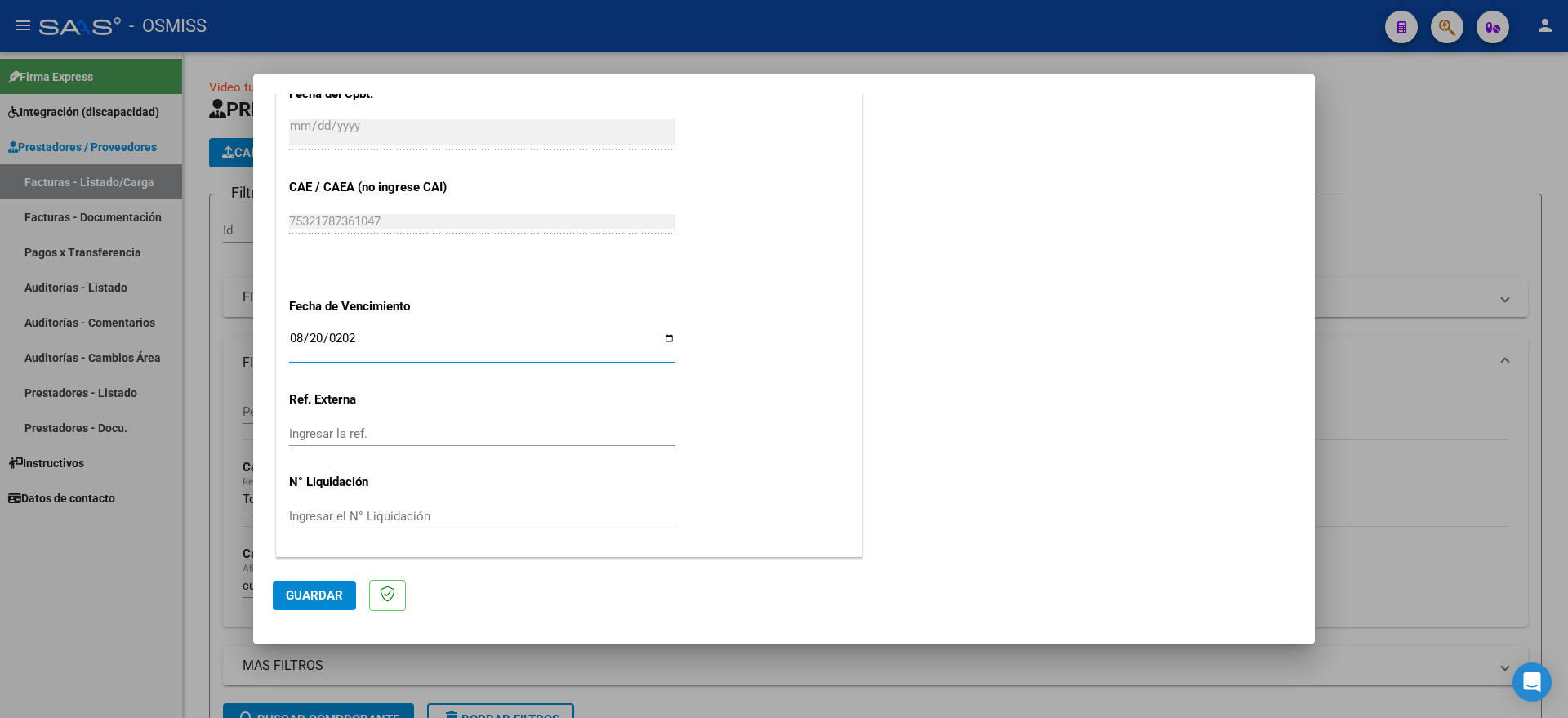
type input "[DATE]"
click at [288, 584] on button "Guardar" at bounding box center [314, 595] width 84 height 29
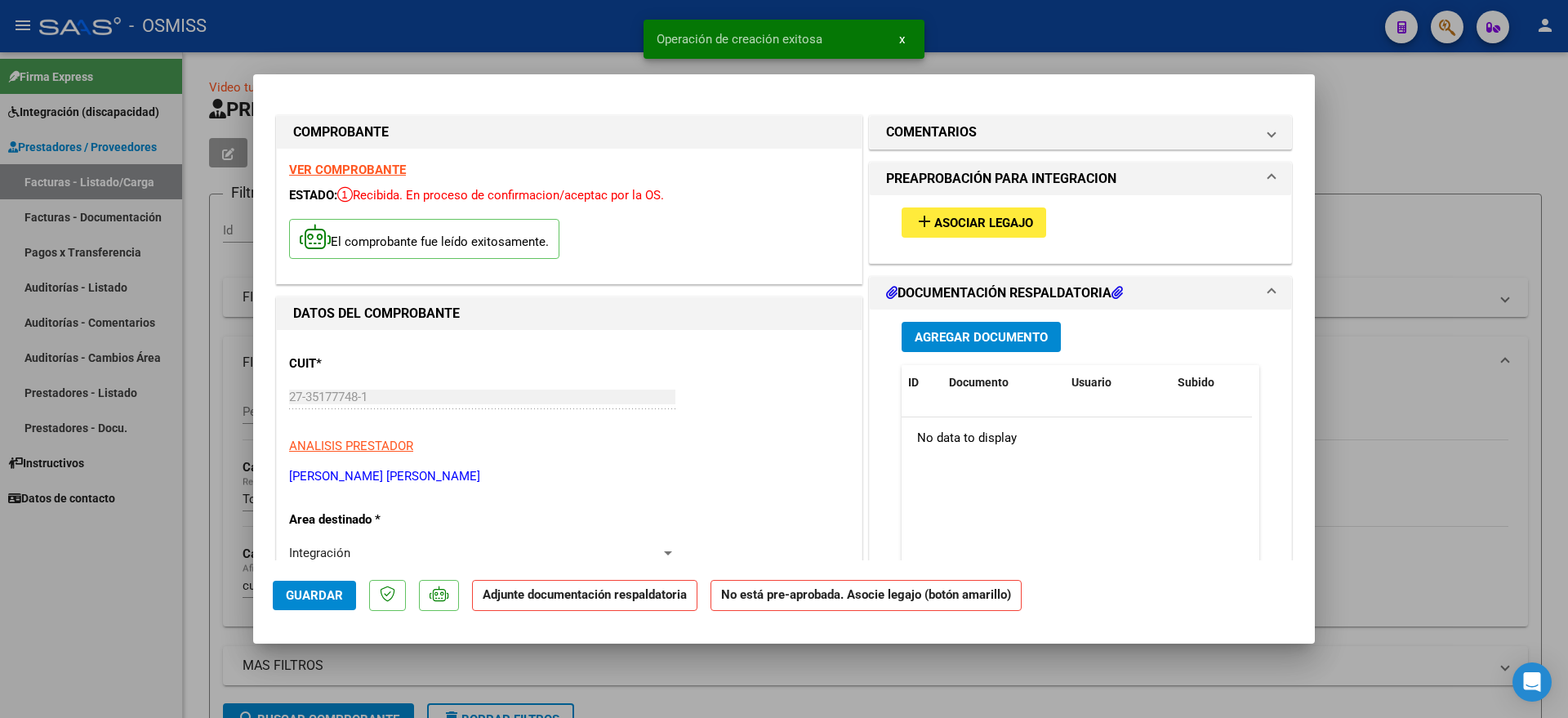
click at [959, 220] on span "Asociar Legajo" at bounding box center [983, 223] width 99 height 15
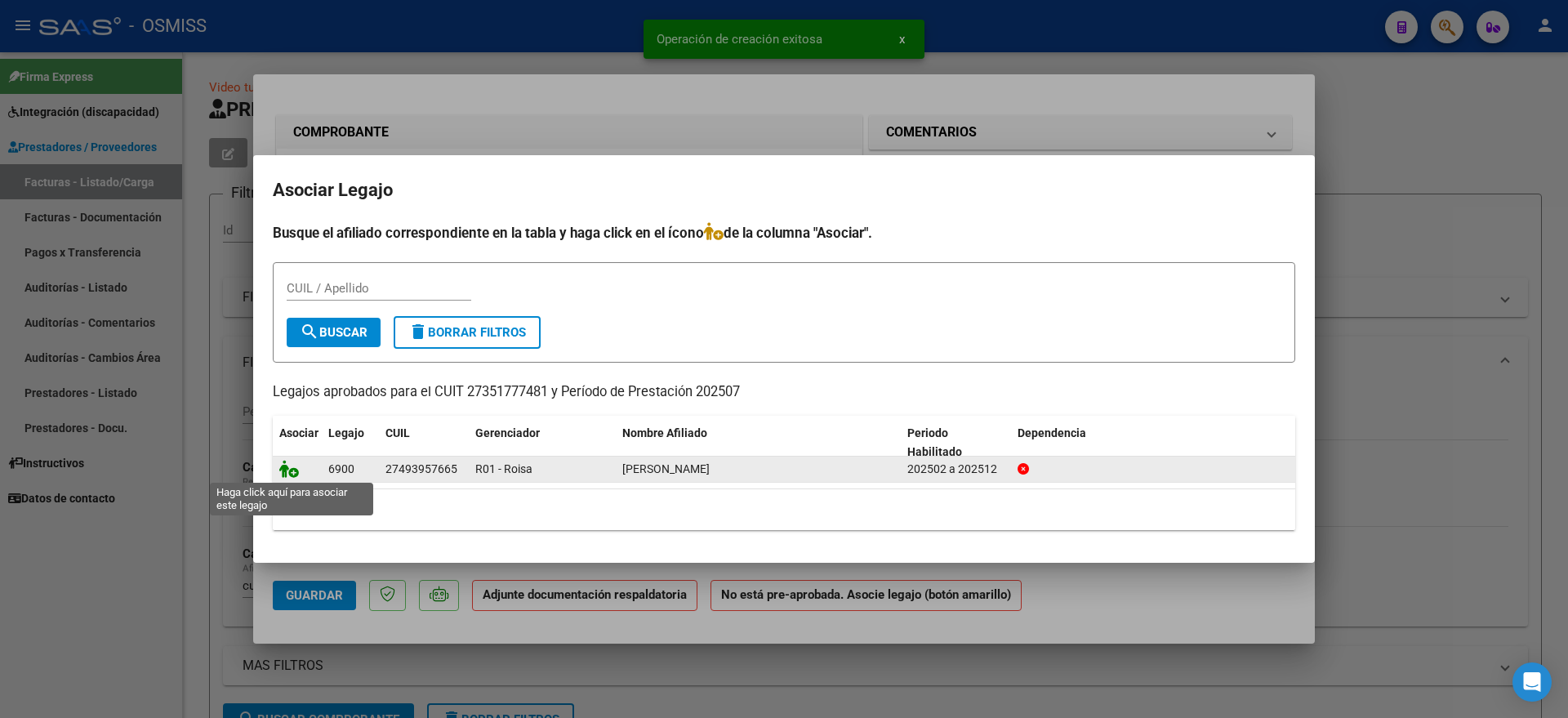
click at [297, 468] on icon at bounding box center [289, 469] width 20 height 18
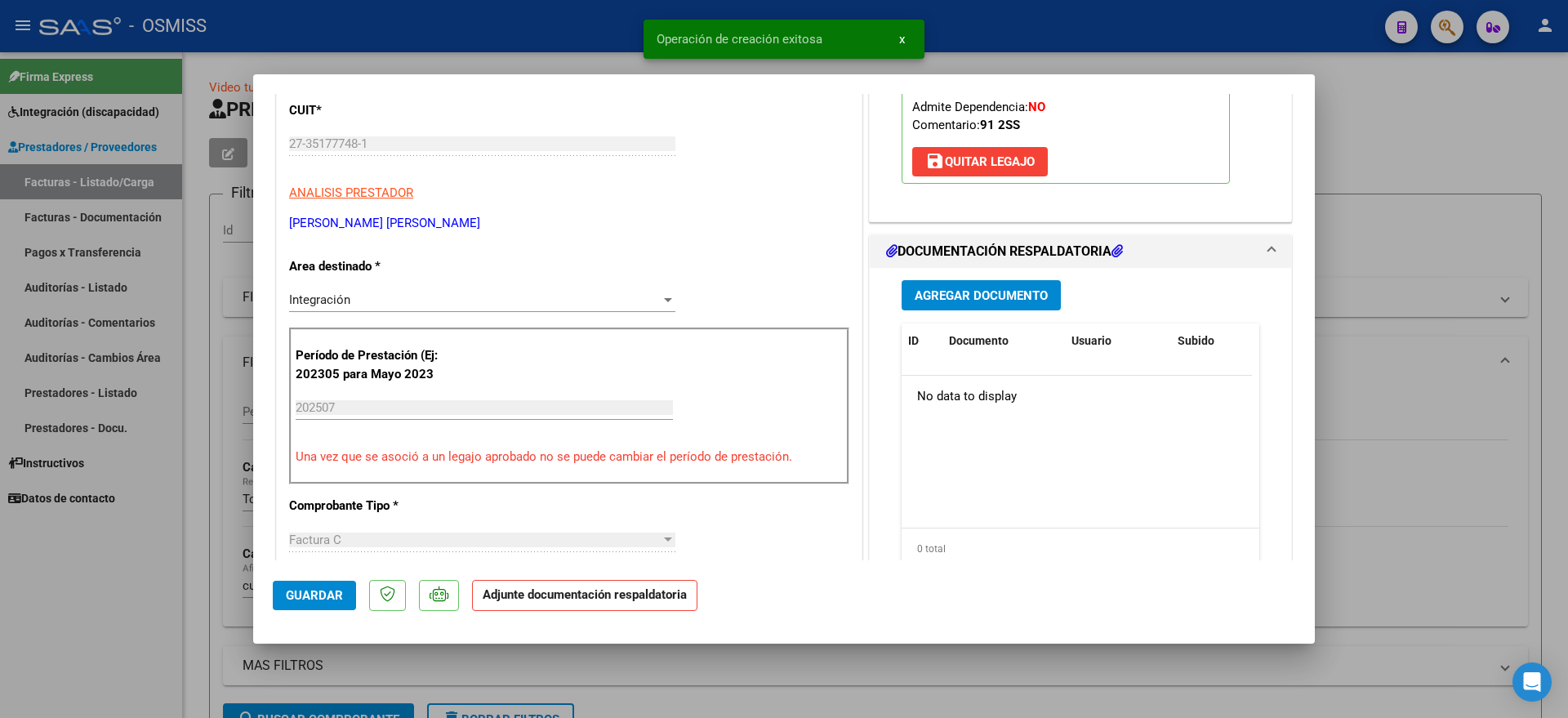
scroll to position [409, 0]
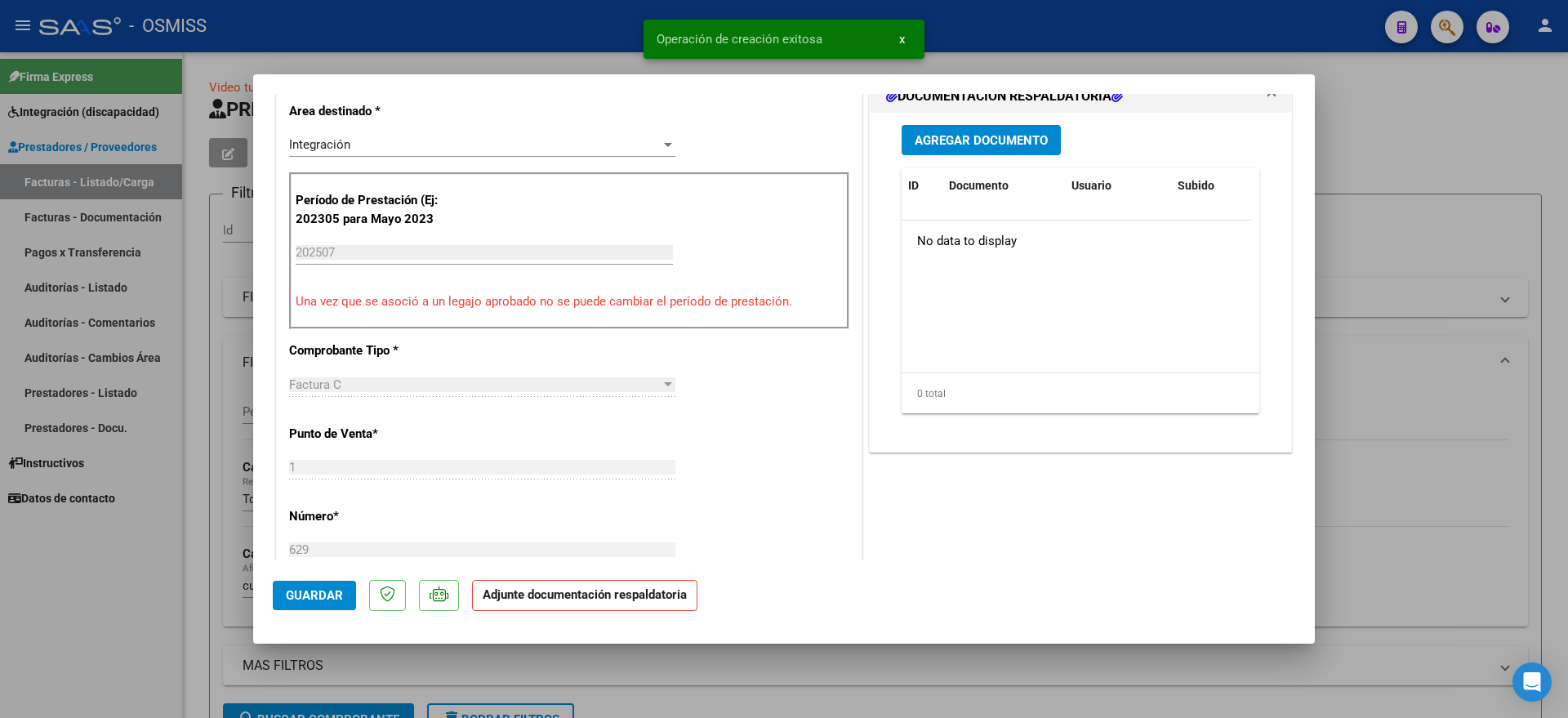
click at [969, 138] on span "Agregar Documento" at bounding box center [981, 140] width 134 height 15
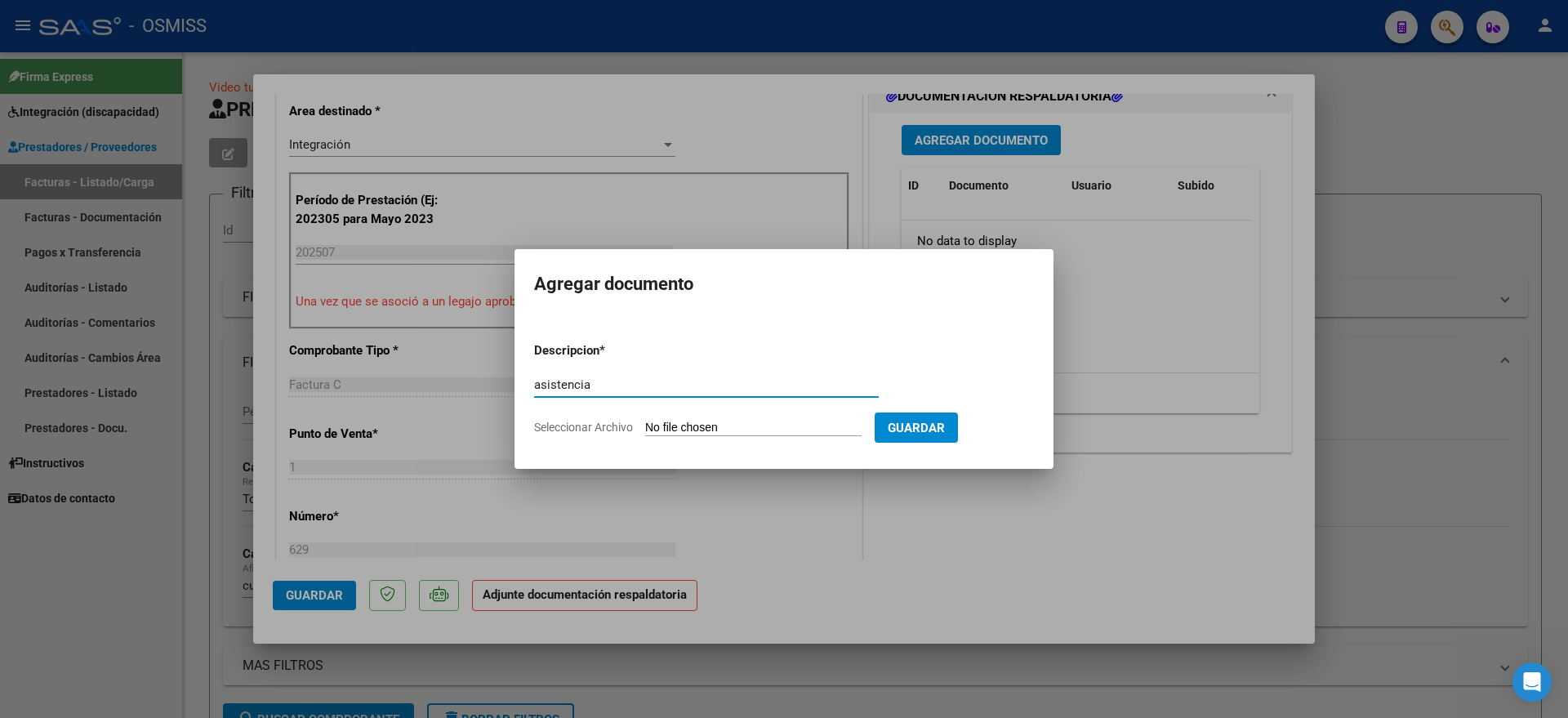
type input "asistencia"
click at [701, 430] on input "Seleccionar Archivo" at bounding box center [754, 428] width 216 height 16
type input "C:\fakepath\asistenci.PDF"
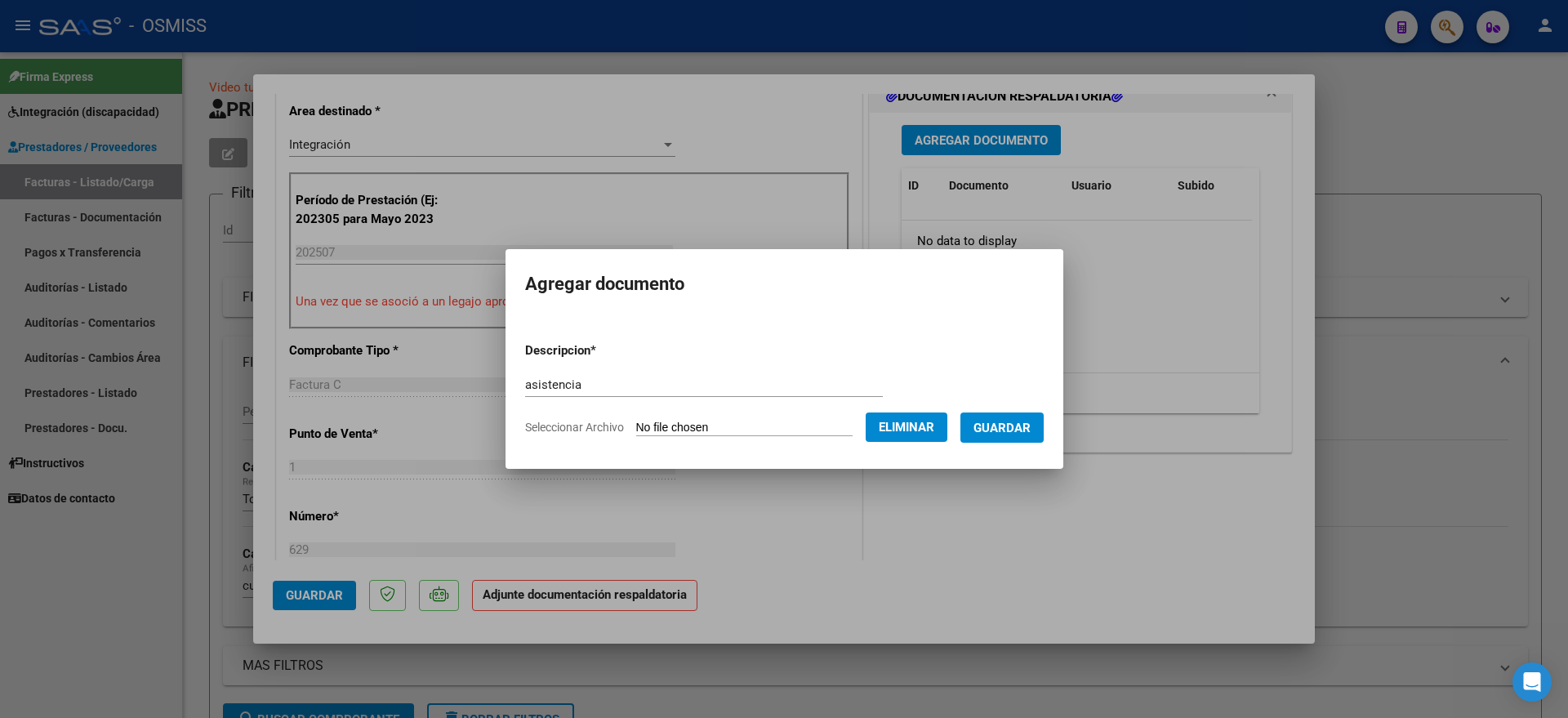
click at [1042, 417] on button "Guardar" at bounding box center [1002, 427] width 84 height 30
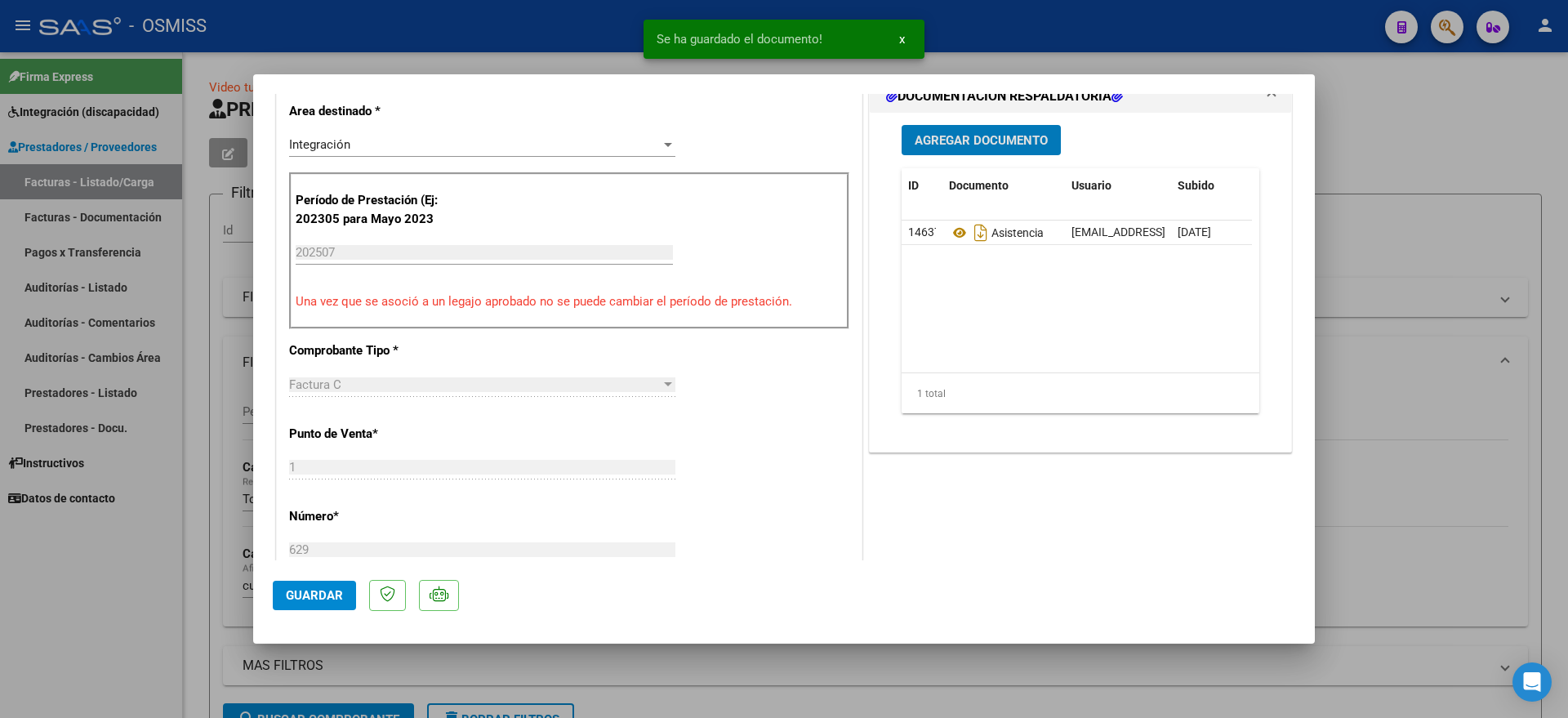
click at [943, 148] on button "Agregar Documento" at bounding box center [981, 139] width 159 height 30
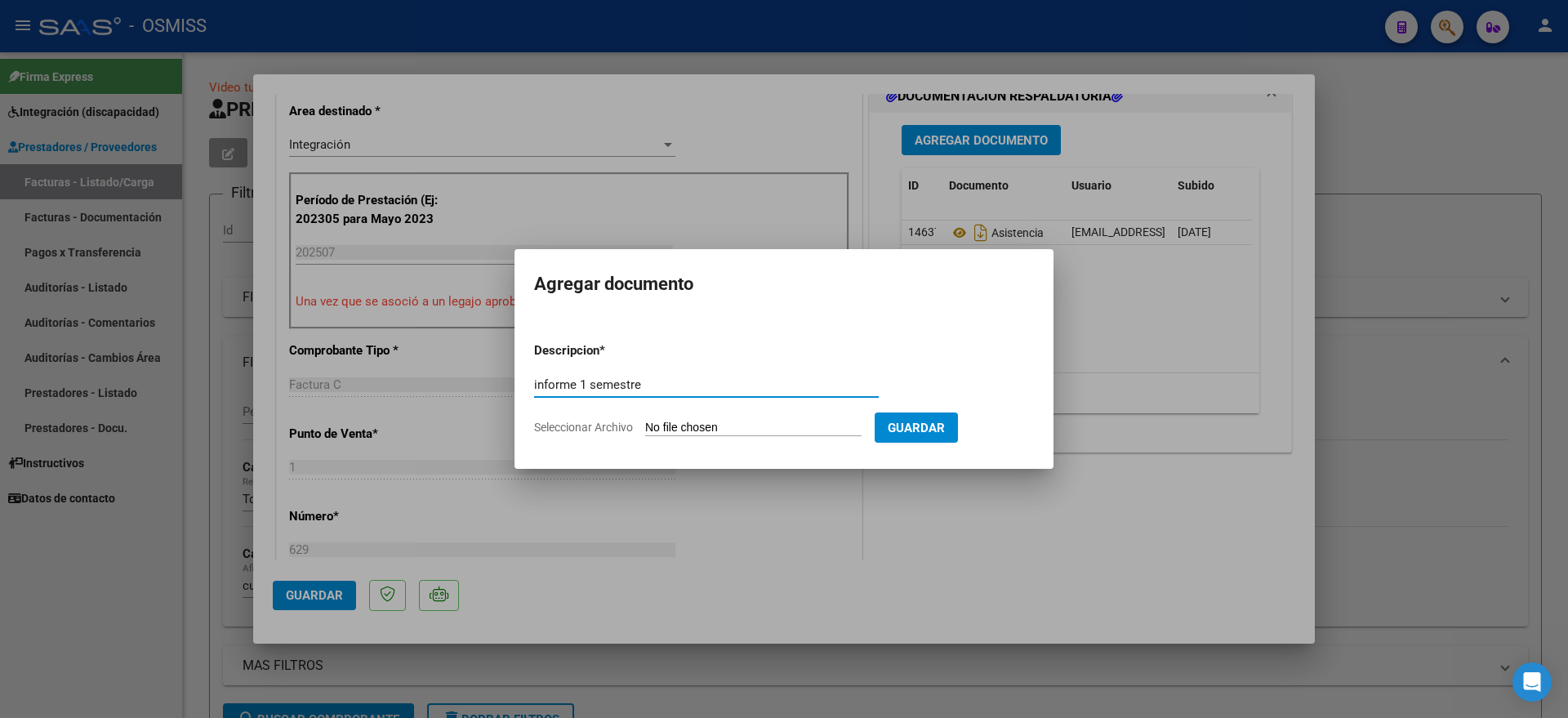
type input "informe 1 semestre"
click at [735, 427] on input "Seleccionar Archivo" at bounding box center [754, 428] width 216 height 16
type input "C:\fakepath\informe.PDF"
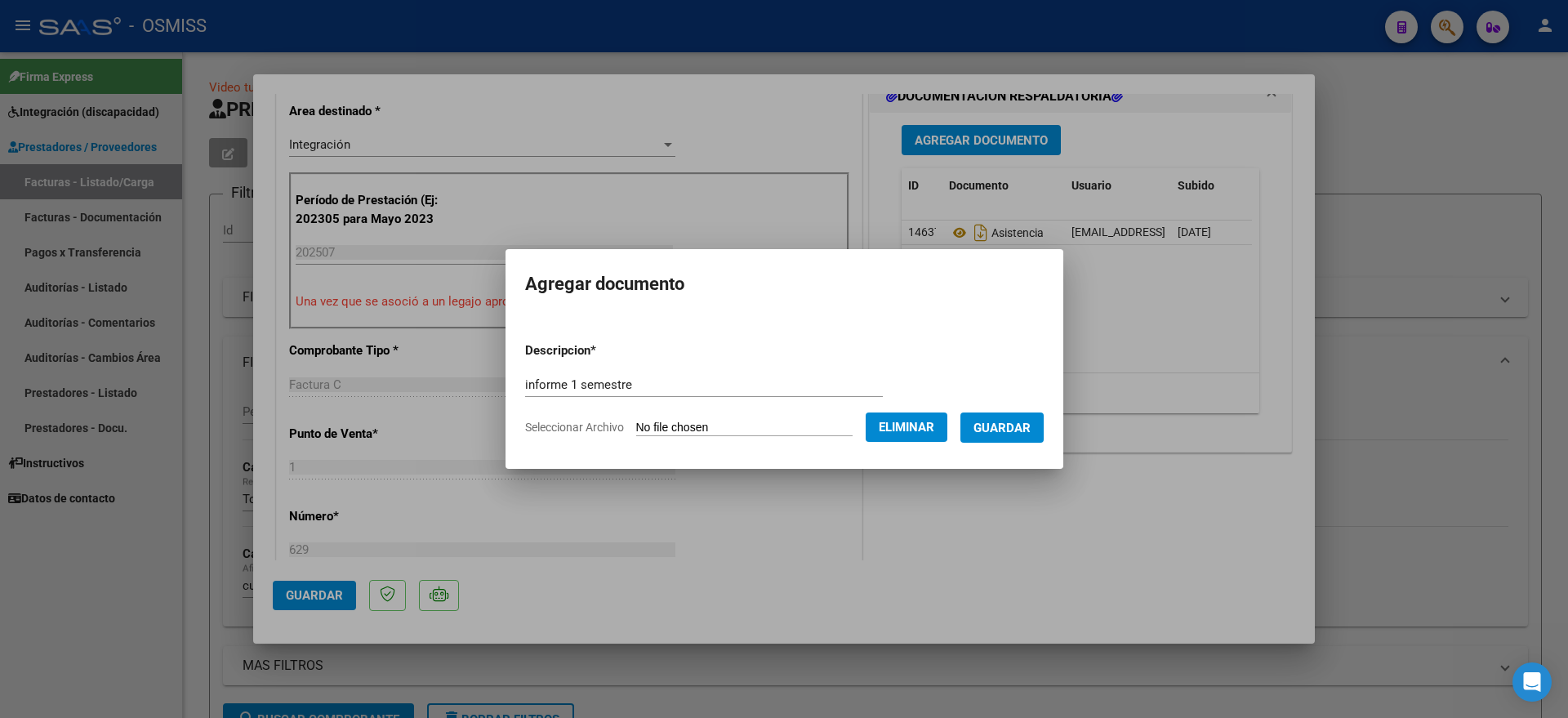
click at [1017, 421] on span "Guardar" at bounding box center [1002, 427] width 57 height 15
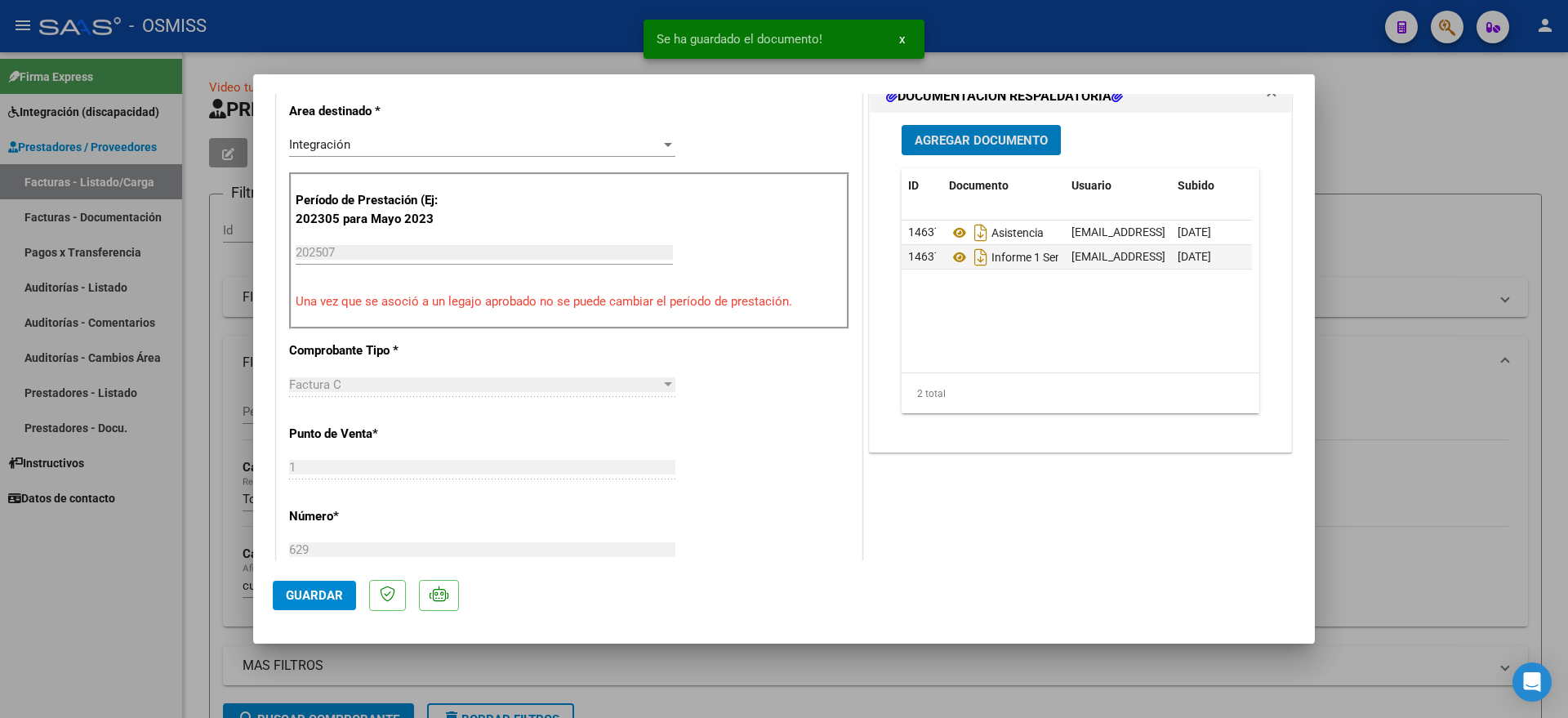
click at [289, 603] on button "Guardar" at bounding box center [314, 595] width 84 height 29
click at [90, 628] on div at bounding box center [784, 359] width 1568 height 718
type input "$ 0,00"
